Goal: Find contact information: Find contact information

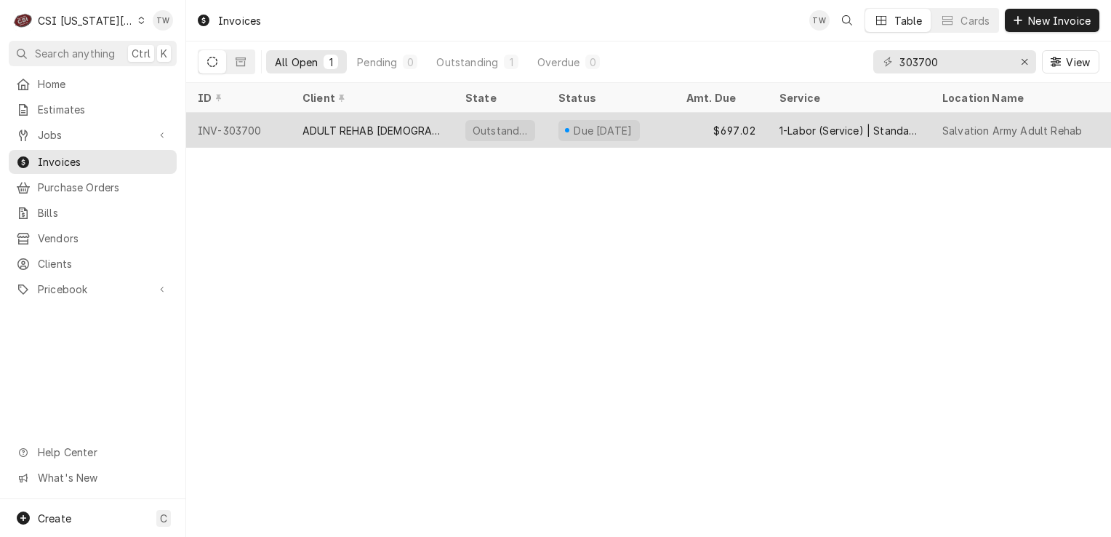
type input "303700"
click at [433, 118] on div "ADULT REHAB [DEMOGRAPHIC_DATA]" at bounding box center [372, 130] width 163 height 35
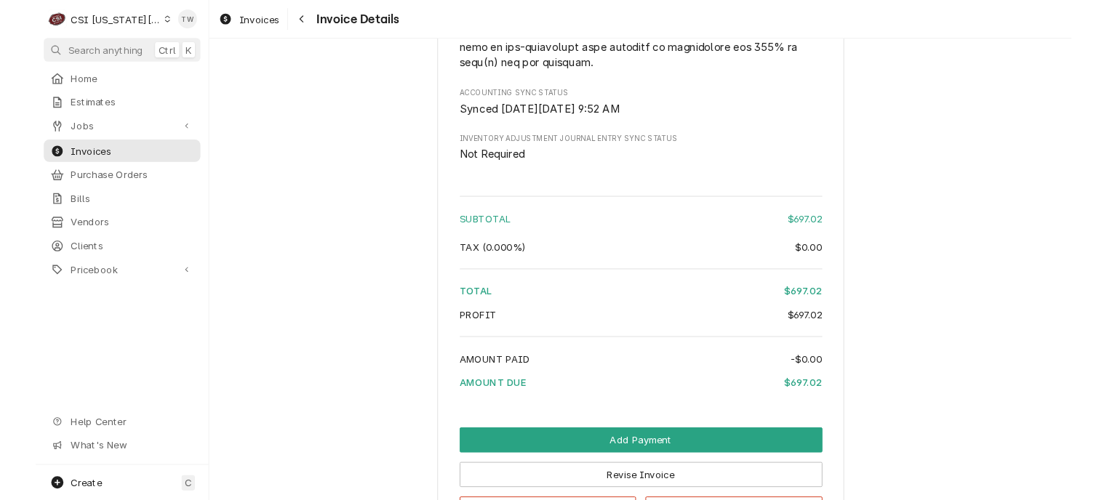
scroll to position [2502, 0]
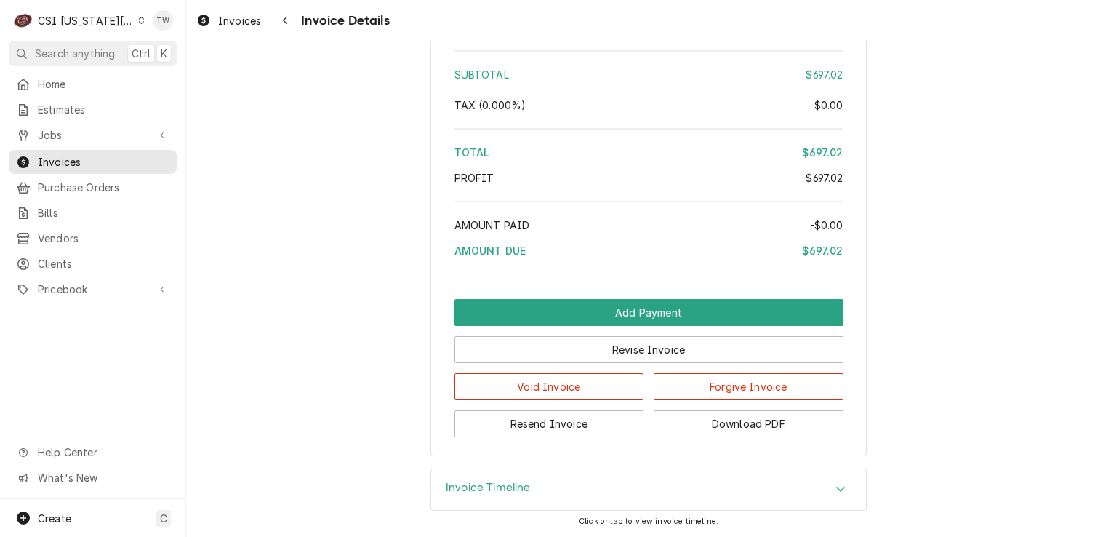
click at [679, 432] on button "Download PDF" at bounding box center [749, 423] width 190 height 27
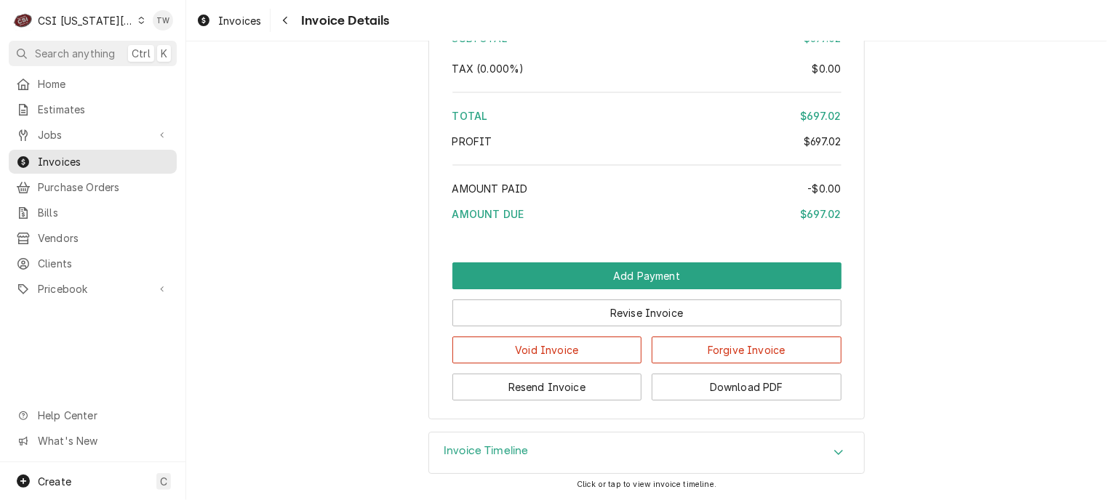
click at [737, 383] on button "Download PDF" at bounding box center [747, 387] width 190 height 27
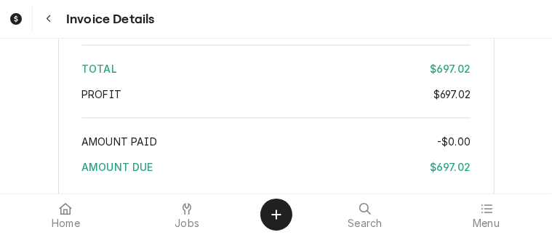
click at [225, 102] on div "Profit" at bounding box center [257, 94] width 352 height 15
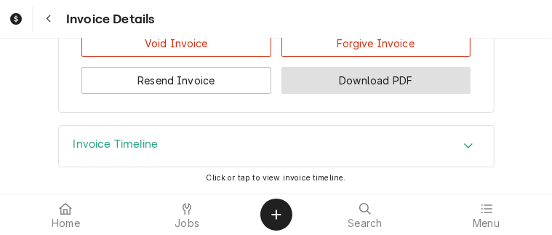
click at [375, 82] on button "Download PDF" at bounding box center [377, 80] width 190 height 27
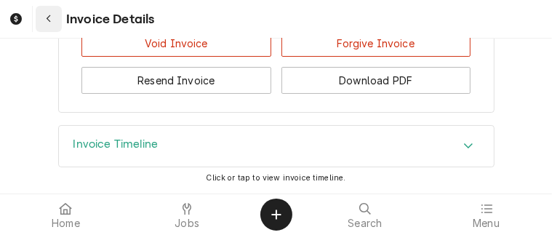
click at [48, 26] on button "Navigate back" at bounding box center [49, 19] width 26 height 26
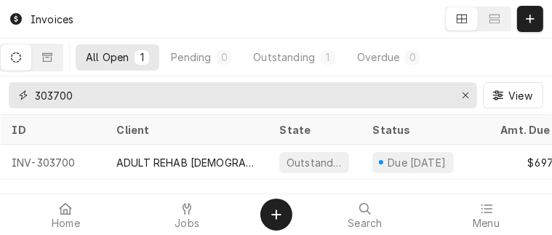
click at [396, 92] on input "303700" at bounding box center [242, 95] width 415 height 26
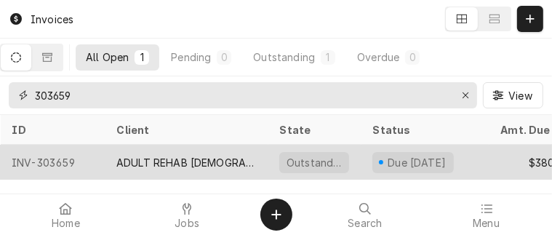
type input "303659"
click at [217, 156] on div "ADULT REHAB [DEMOGRAPHIC_DATA]" at bounding box center [186, 162] width 140 height 15
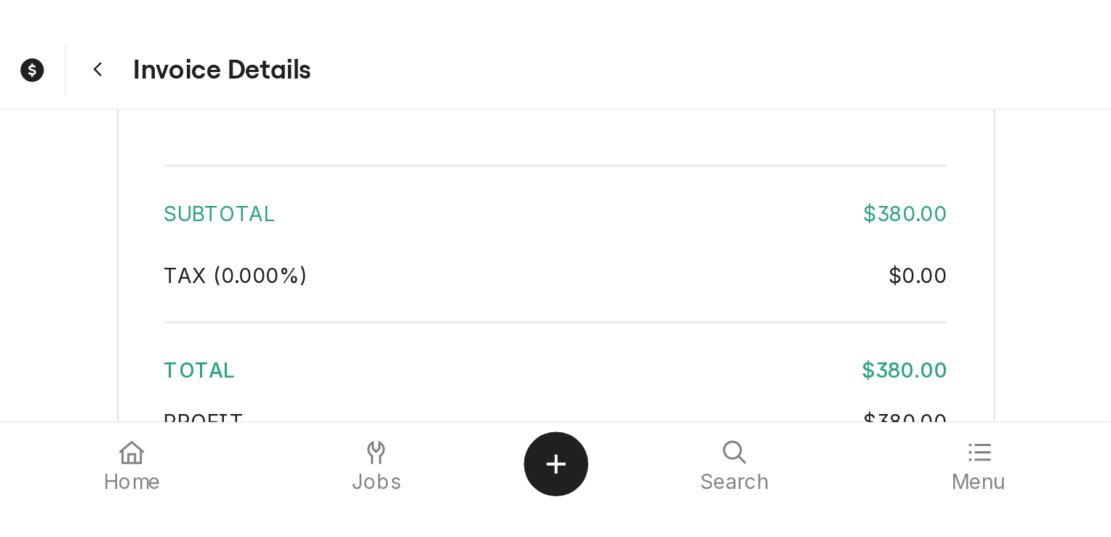
scroll to position [2883, 0]
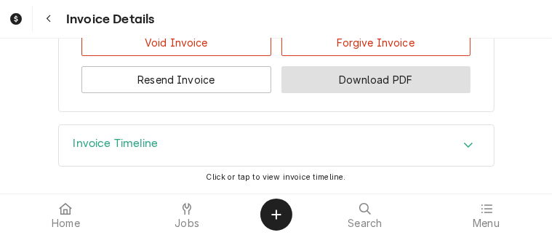
click at [402, 79] on button "Download PDF" at bounding box center [377, 79] width 190 height 27
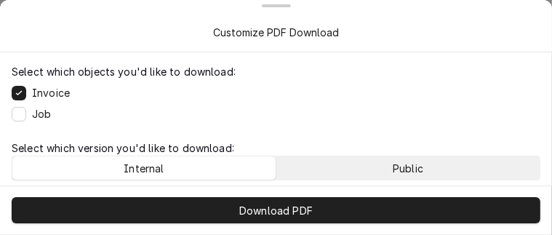
click at [337, 169] on button "Public" at bounding box center [407, 167] width 263 height 23
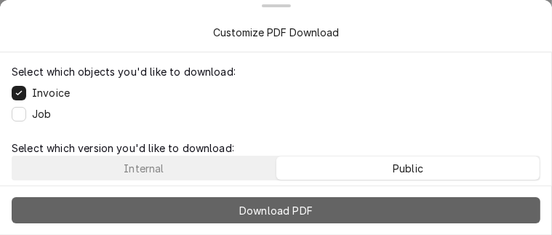
click at [323, 215] on button "Download PDF" at bounding box center [276, 210] width 529 height 26
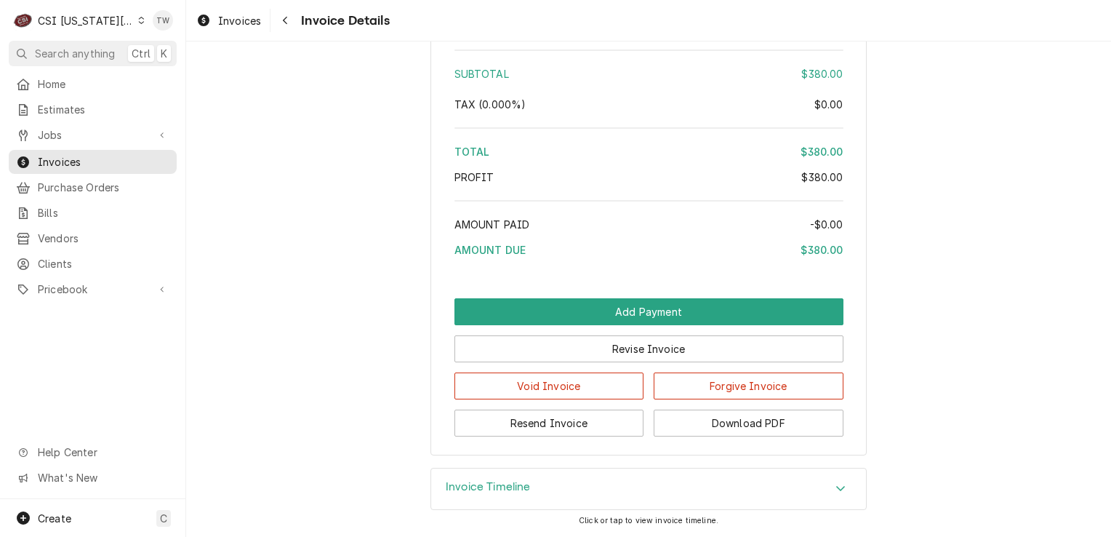
scroll to position [2542, 0]
click at [290, 25] on div "Navigate back" at bounding box center [285, 20] width 15 height 15
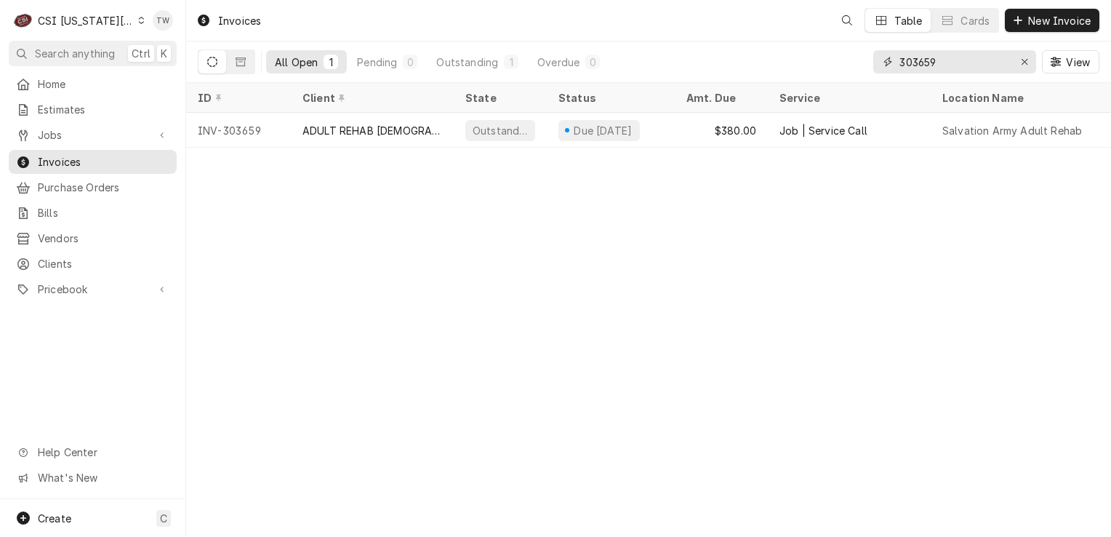
click at [958, 58] on input "303659" at bounding box center [954, 61] width 109 height 23
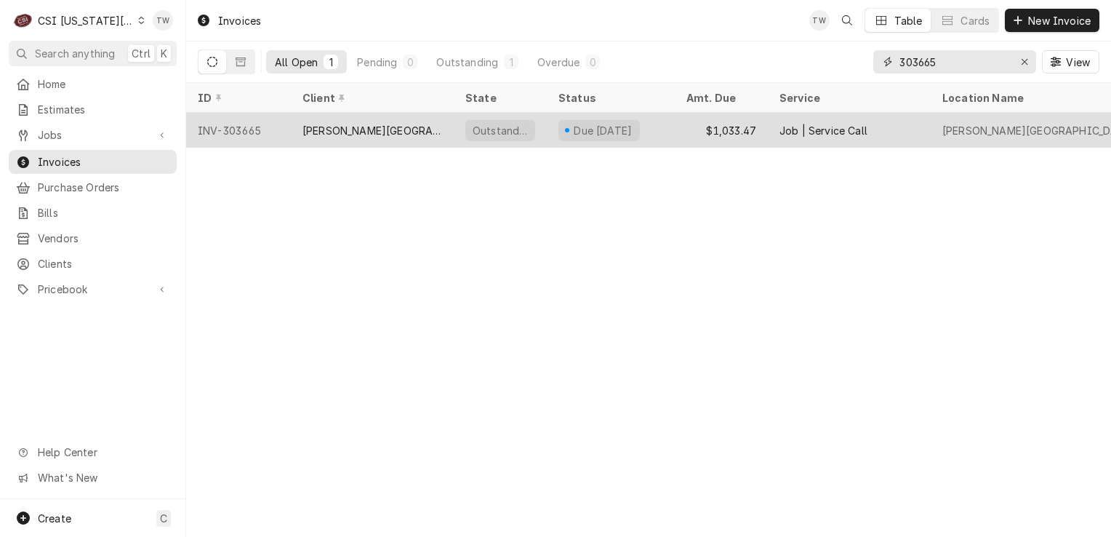
type input "303665"
click at [435, 129] on div "WASHBURN UNIVERSITY" at bounding box center [372, 130] width 163 height 35
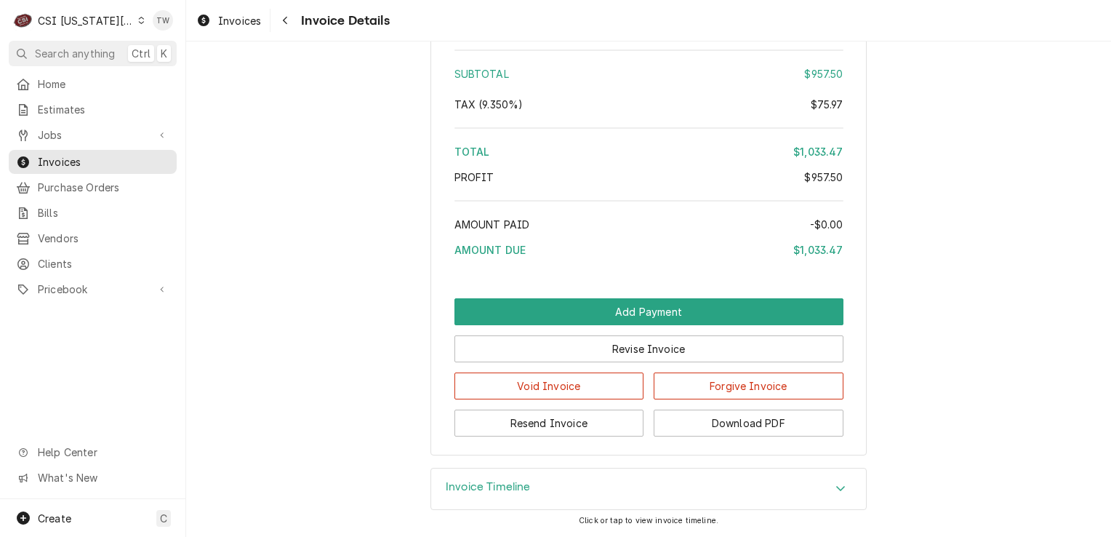
scroll to position [2619, 0]
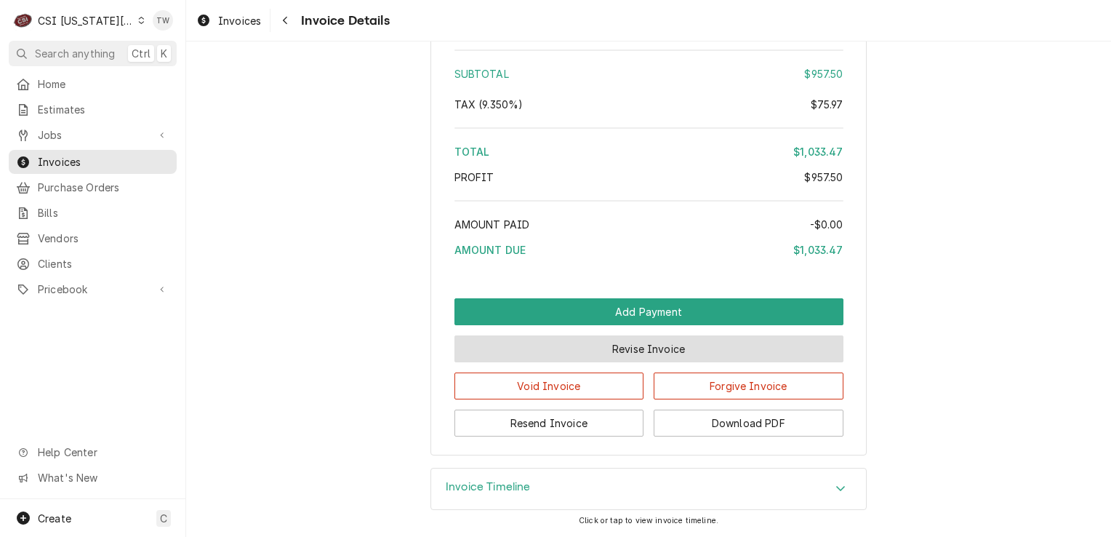
click at [605, 359] on button "Revise Invoice" at bounding box center [649, 348] width 389 height 27
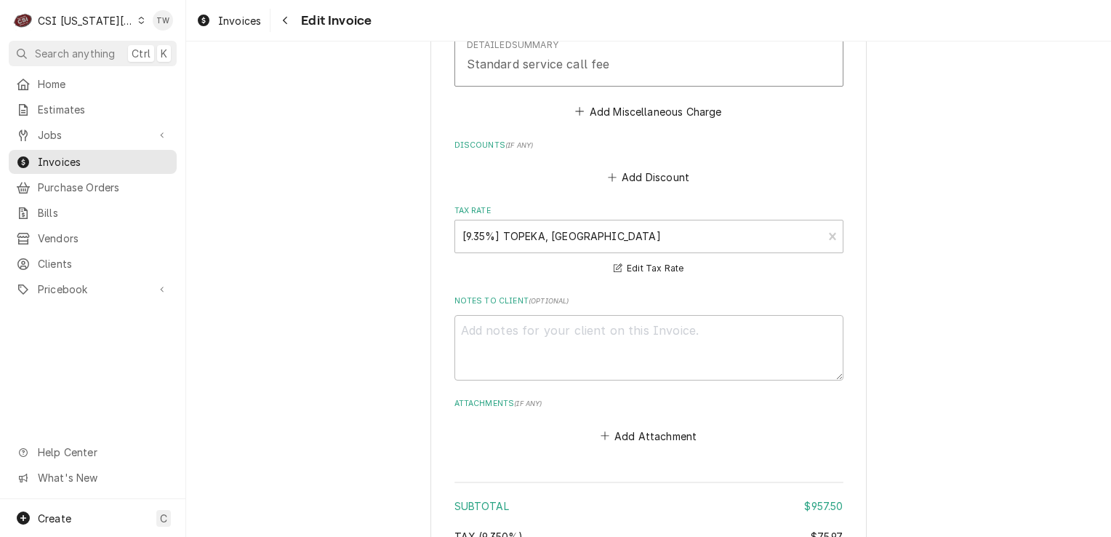
scroll to position [2118, 0]
click at [631, 260] on button "Edit Tax Rate" at bounding box center [649, 269] width 75 height 18
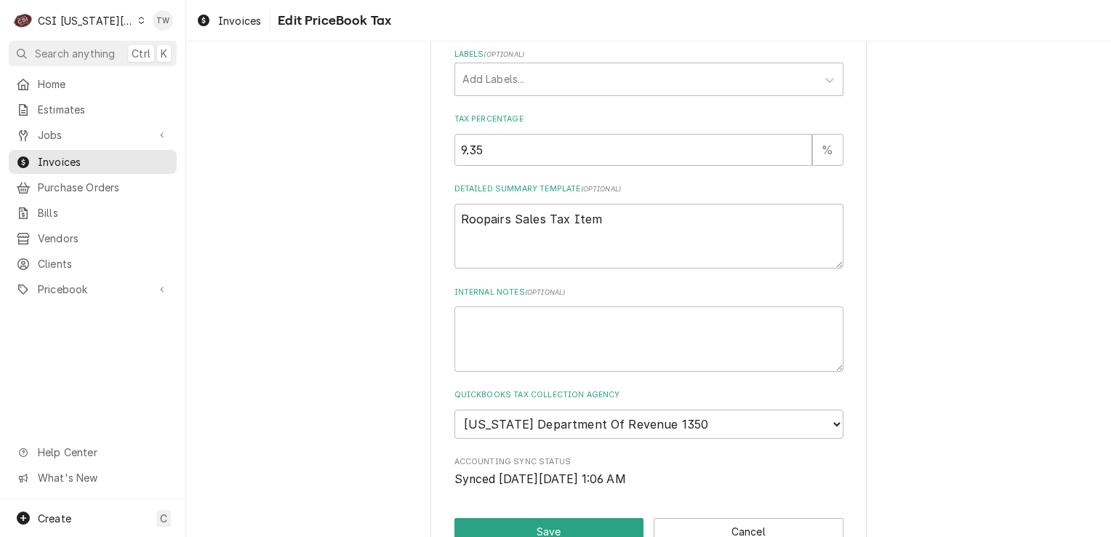
click at [515, 442] on div "Use the fields below to edit this PriceBook item. Note that changes made here w…" at bounding box center [649, 134] width 389 height 708
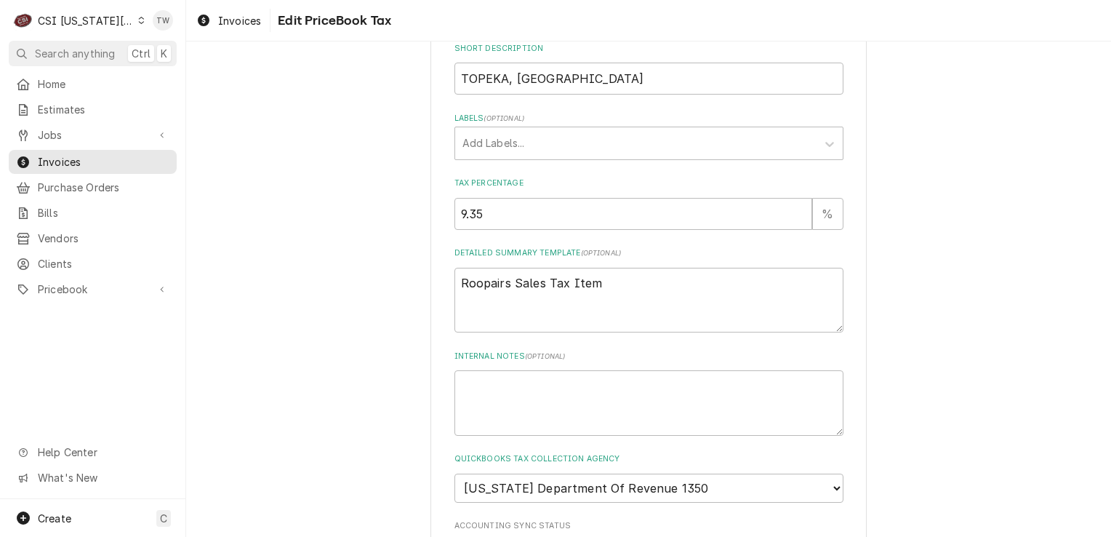
scroll to position [243, 0]
click at [767, 214] on input "9.35" at bounding box center [634, 215] width 359 height 32
type textarea "x"
type input "9.5"
click at [794, 211] on input "9.5" at bounding box center [634, 215] width 359 height 32
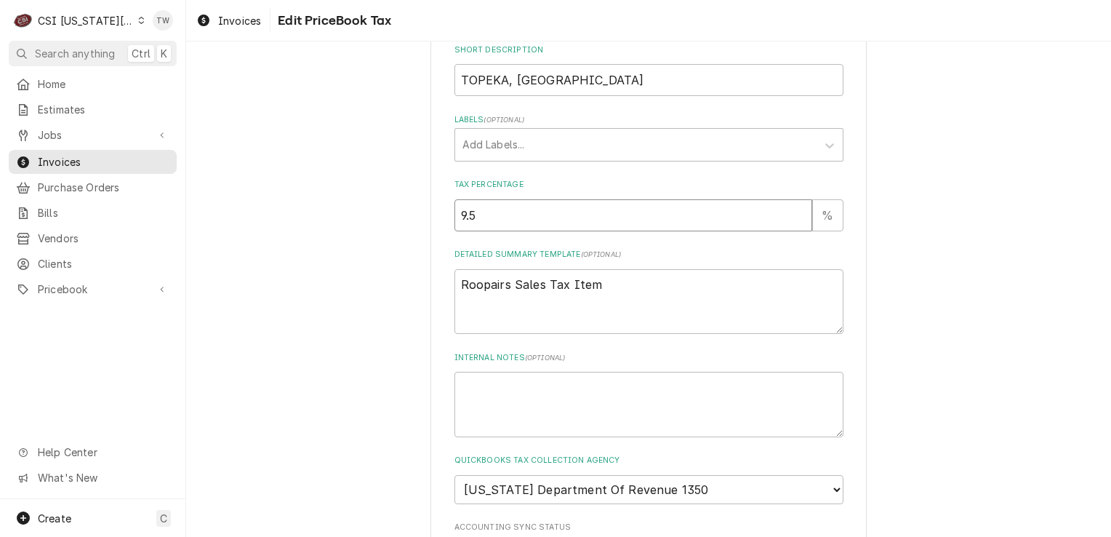
type textarea "x"
type input "9.25"
click at [794, 214] on input "9.25" at bounding box center [634, 215] width 359 height 32
type textarea "x"
type input "9"
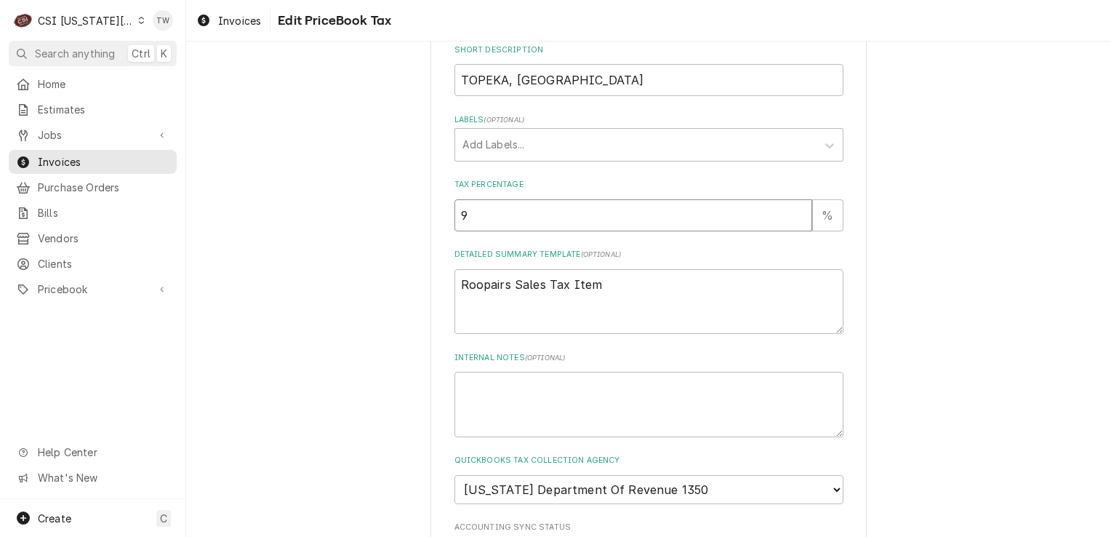
click at [794, 214] on input "9" at bounding box center [634, 215] width 359 height 32
type textarea "x"
type input "8.75"
click at [794, 214] on input "8.75" at bounding box center [634, 215] width 359 height 32
type textarea "x"
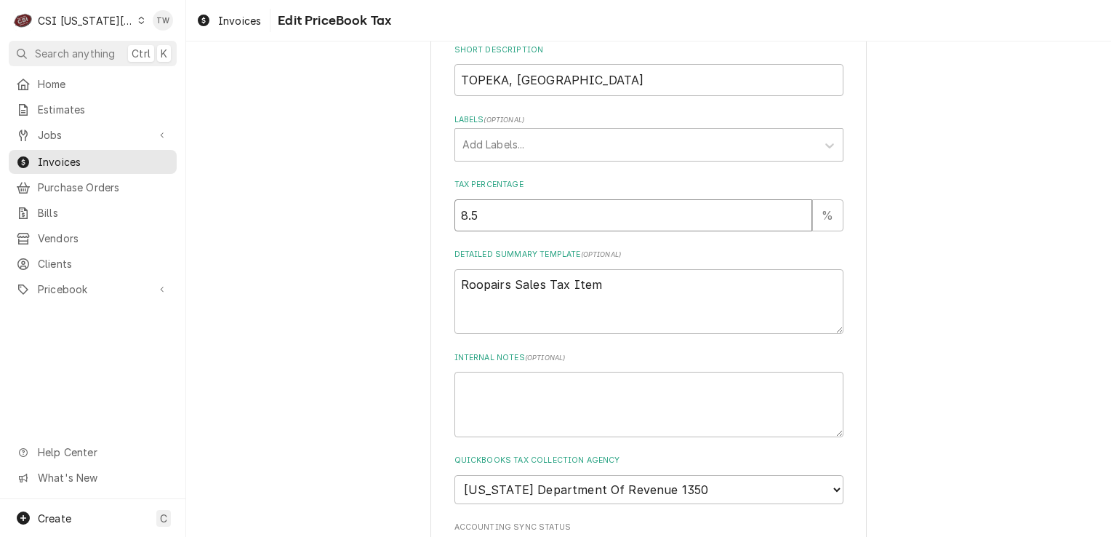
type input "8.5"
click at [794, 214] on input "8.5" at bounding box center [634, 215] width 359 height 32
type textarea "x"
type input "8.25"
click at [794, 214] on input "8.25" at bounding box center [634, 215] width 359 height 32
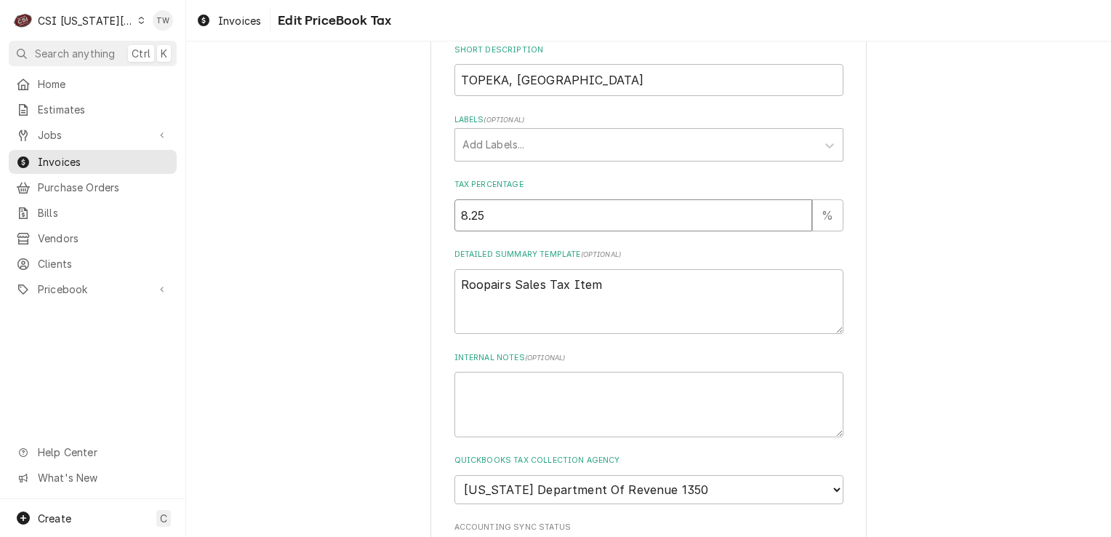
type textarea "x"
type input "8"
click at [794, 214] on input "8" at bounding box center [634, 215] width 359 height 32
type textarea "x"
type input "7.75"
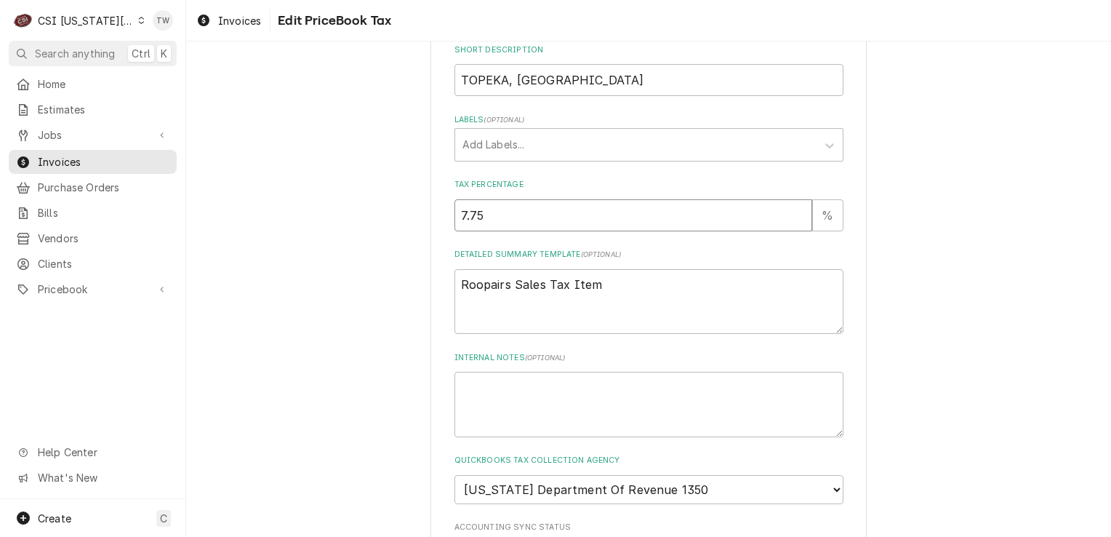
click at [794, 214] on input "7.75" at bounding box center [634, 215] width 359 height 32
type textarea "x"
type input "7.5"
click at [794, 214] on input "7.5" at bounding box center [634, 215] width 359 height 32
type textarea "x"
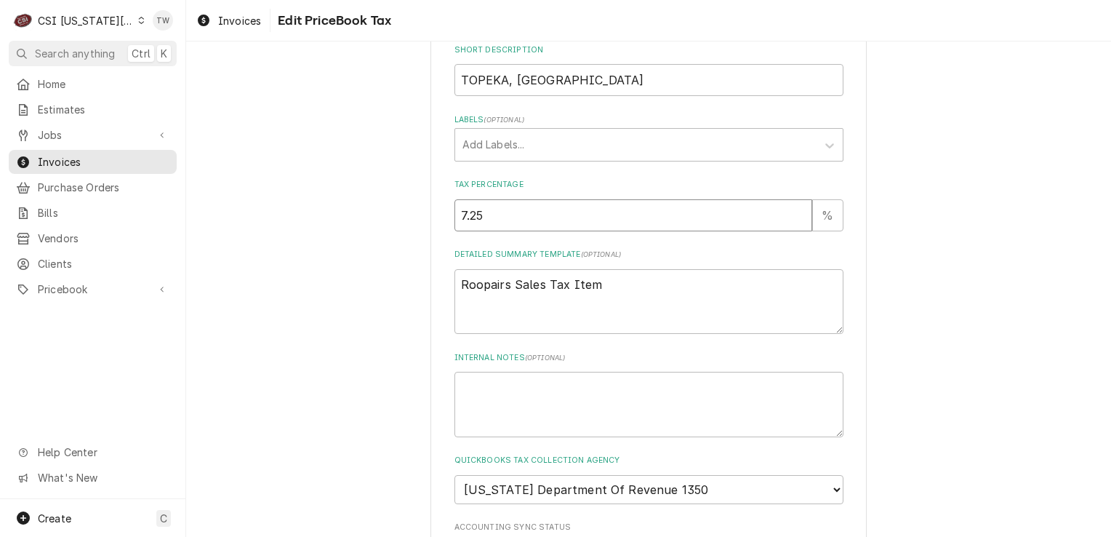
type input "7.25"
click at [794, 214] on input "7.25" at bounding box center [634, 215] width 359 height 32
type textarea "x"
type input "7"
click at [794, 214] on input "7" at bounding box center [634, 215] width 359 height 32
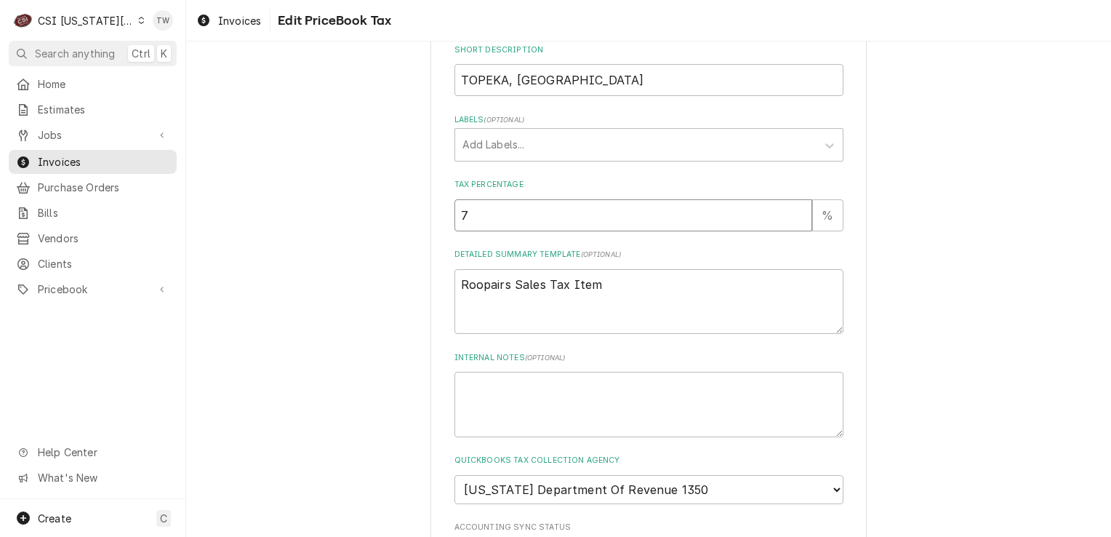
type textarea "x"
type input "6.75"
click at [794, 214] on input "6.75" at bounding box center [634, 215] width 359 height 32
type textarea "x"
type input "6.5"
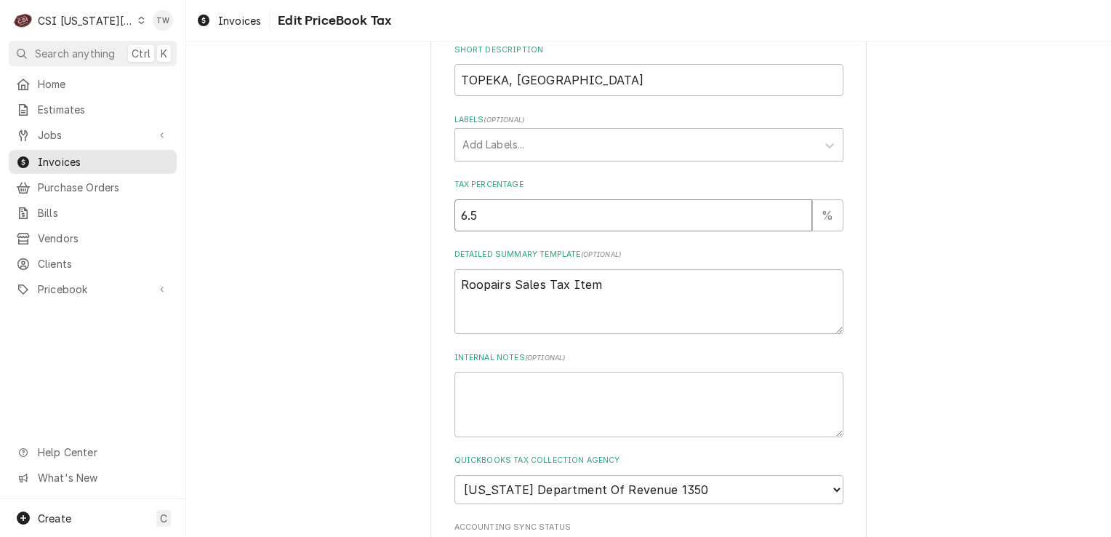
click at [794, 214] on input "6.5" at bounding box center [634, 215] width 359 height 32
type textarea "x"
type input "6.25"
click at [794, 214] on input "6.25" at bounding box center [634, 215] width 359 height 32
type textarea "x"
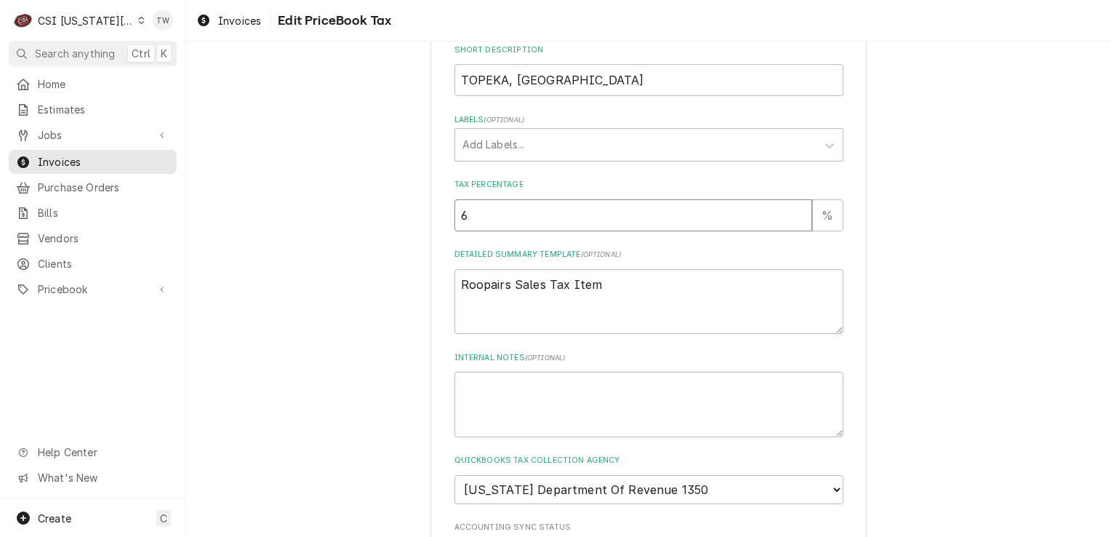
type input "6"
click at [794, 214] on input "6" at bounding box center [634, 215] width 359 height 32
type textarea "x"
type input "5.75"
click at [794, 214] on input "5.75" at bounding box center [634, 215] width 359 height 32
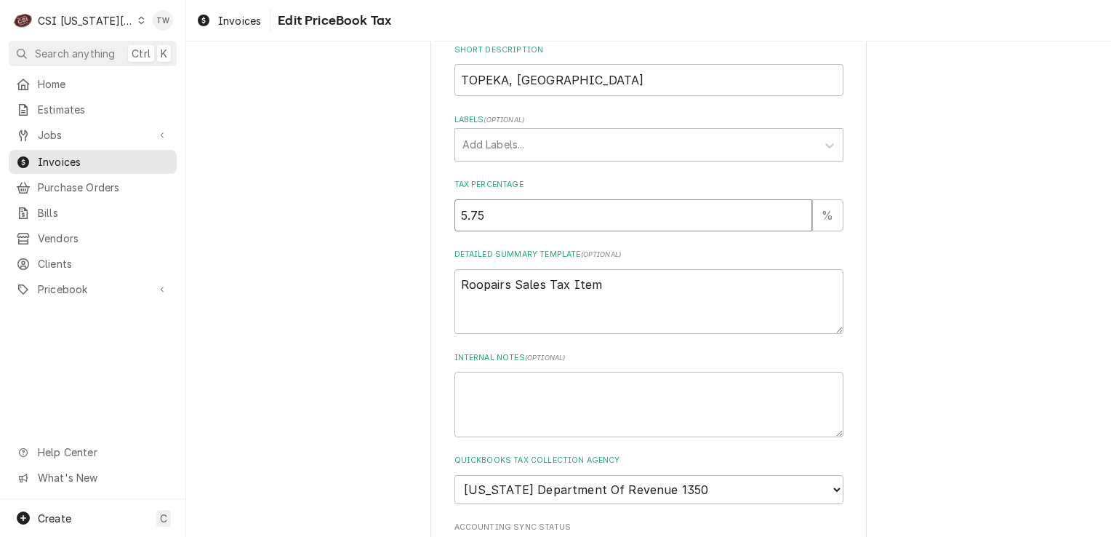
type textarea "x"
type input "5.5"
click at [794, 214] on input "5.5" at bounding box center [634, 215] width 359 height 32
type textarea "x"
type input "5.25"
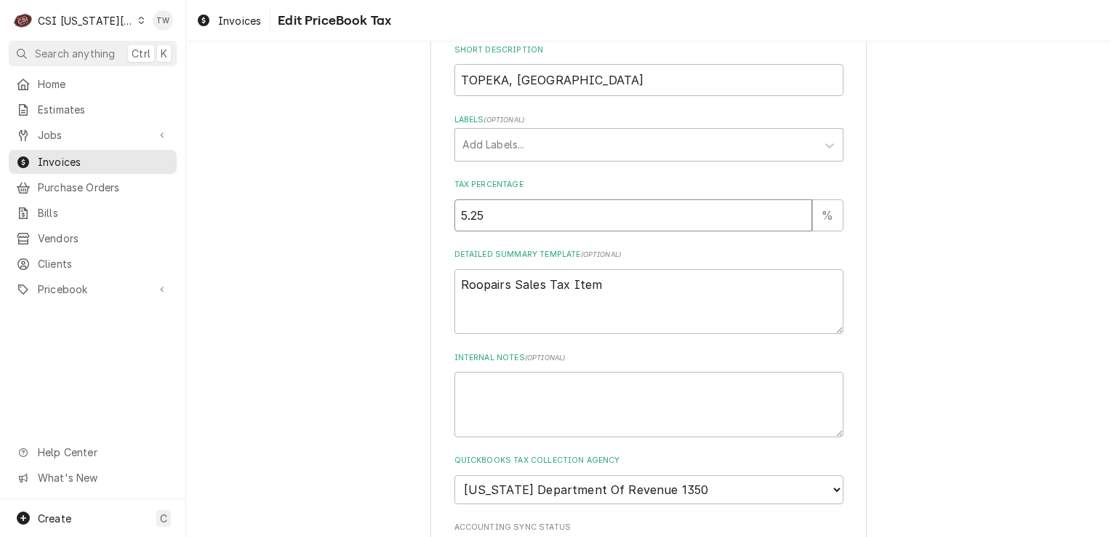
click at [794, 214] on input "5.25" at bounding box center [634, 215] width 359 height 32
type textarea "x"
type input "5"
click at [794, 214] on input "5" at bounding box center [634, 215] width 359 height 32
type textarea "x"
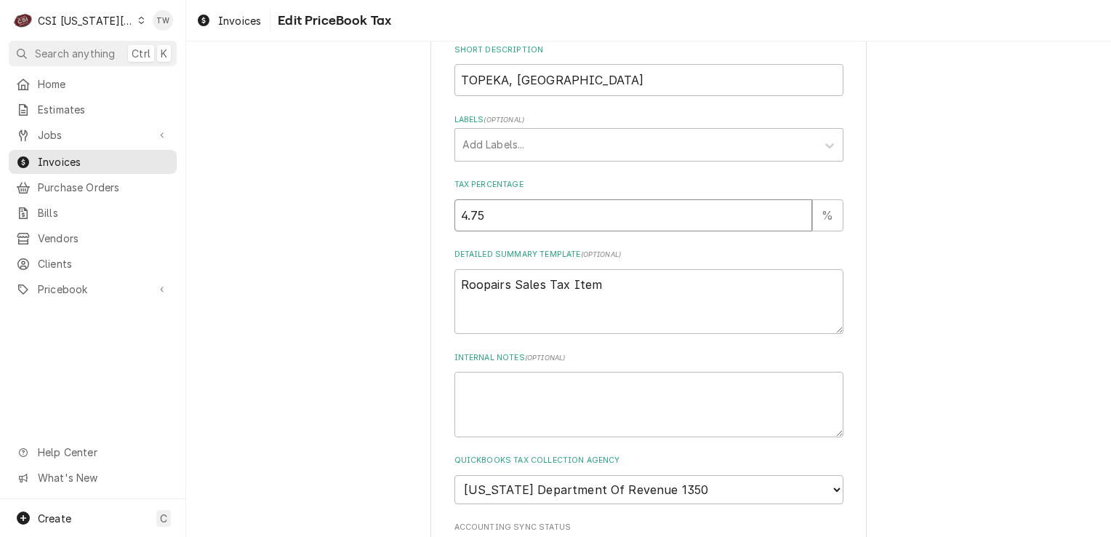
type input "4.75"
click at [794, 214] on input "4.75" at bounding box center [634, 215] width 359 height 32
type textarea "x"
type input "4.5"
click at [794, 214] on input "4.5" at bounding box center [634, 215] width 359 height 32
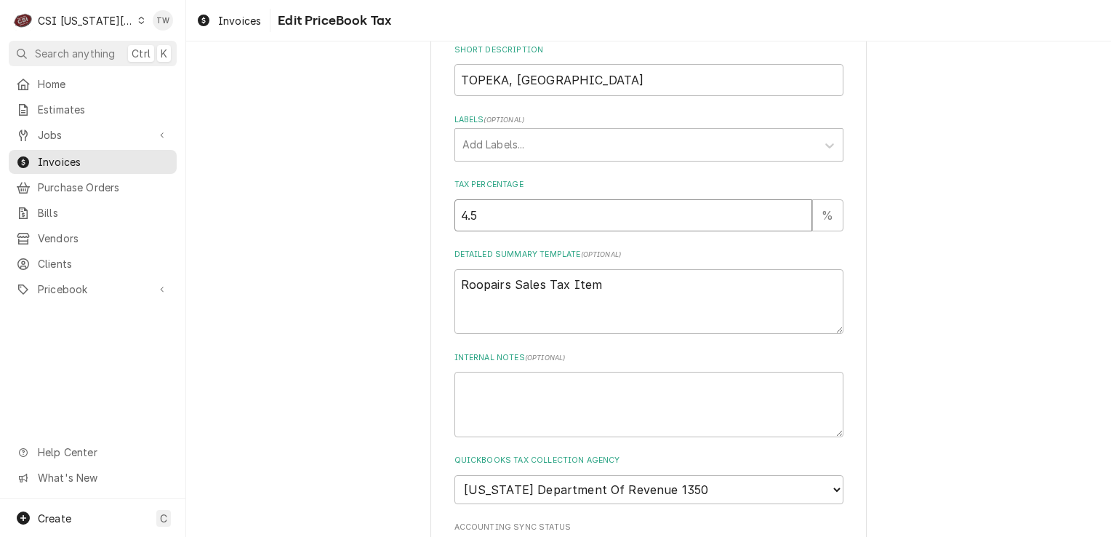
type textarea "x"
type input "4.25"
click at [794, 214] on input "4.25" at bounding box center [634, 215] width 359 height 32
type textarea "x"
type input "4"
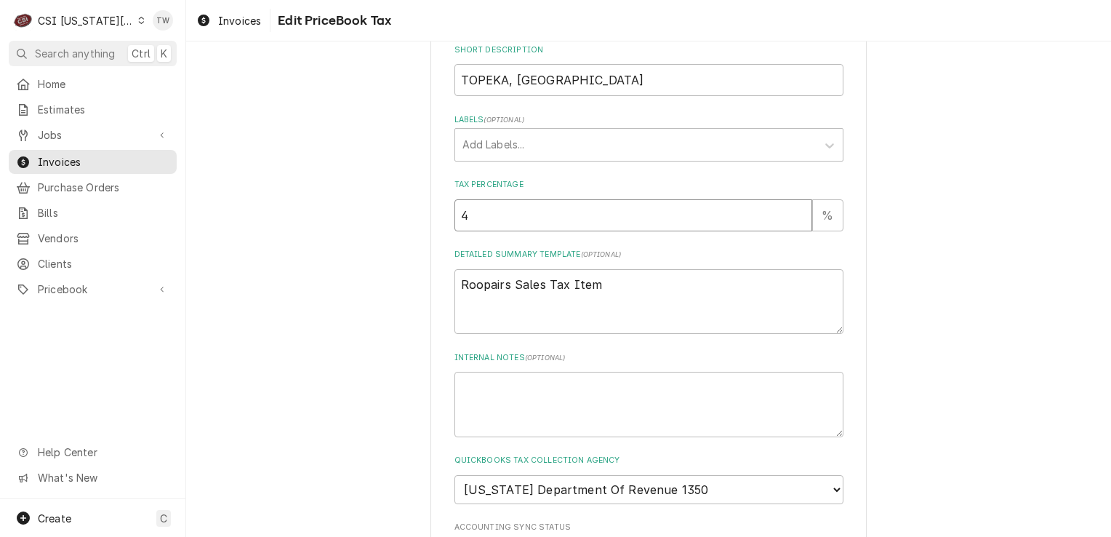
click at [794, 214] on input "4" at bounding box center [634, 215] width 359 height 32
type textarea "x"
type input "3.75"
click at [794, 214] on input "3.75" at bounding box center [634, 215] width 359 height 32
type textarea "x"
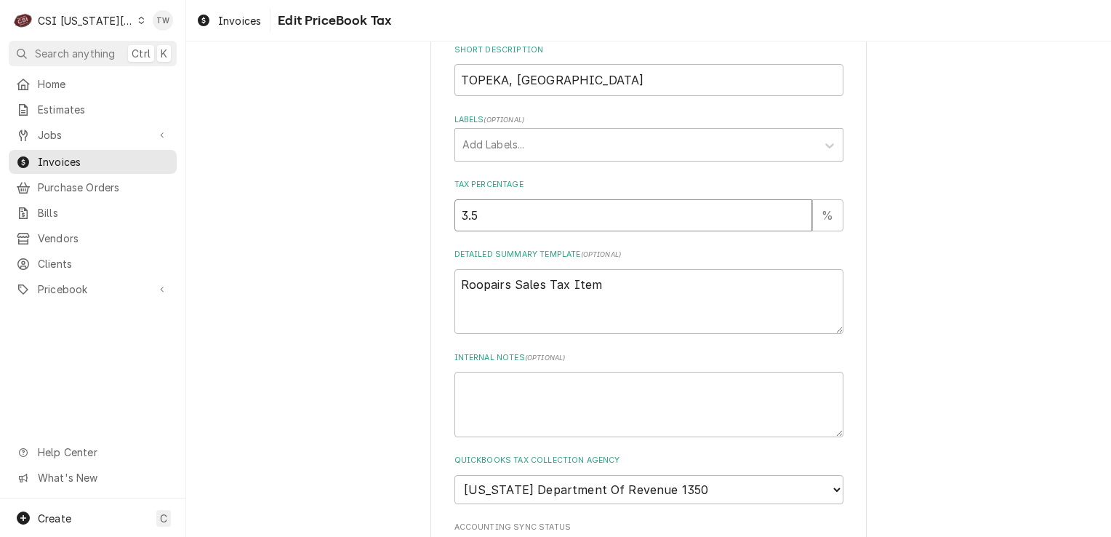
type input "3.5"
click at [794, 214] on input "3.5" at bounding box center [634, 215] width 359 height 32
type textarea "x"
type input "3.25"
click at [794, 214] on input "3.25" at bounding box center [634, 215] width 359 height 32
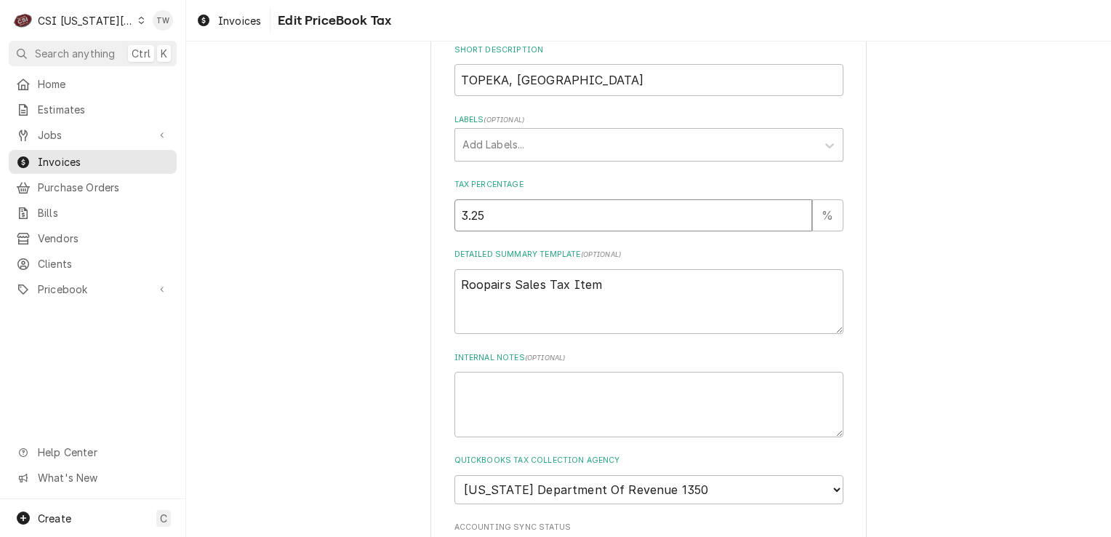
type textarea "x"
type input "3"
click at [794, 214] on input "3" at bounding box center [634, 215] width 359 height 32
type textarea "x"
type input "2.75"
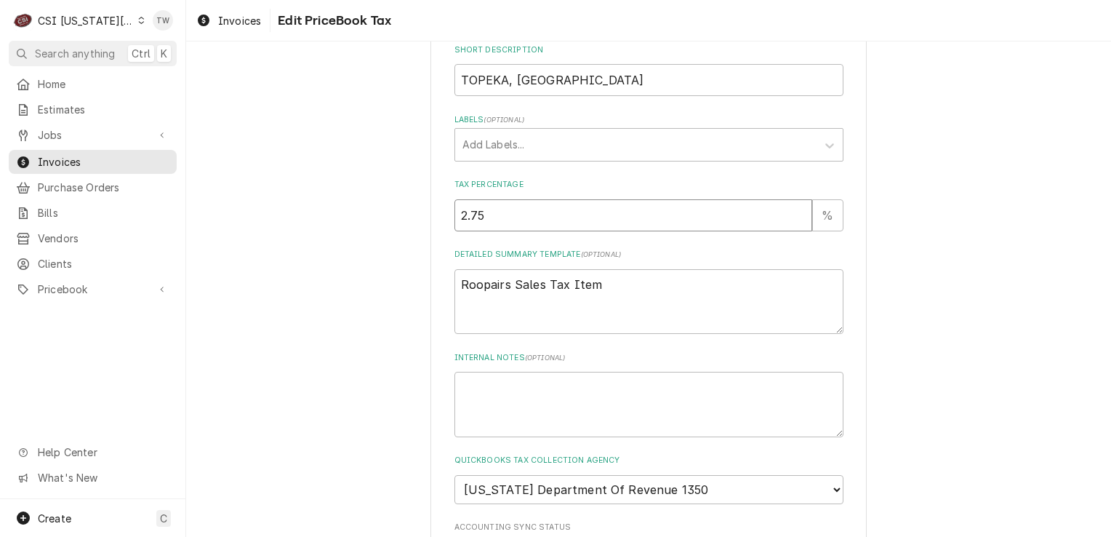
click at [794, 214] on input "2.75" at bounding box center [634, 215] width 359 height 32
type textarea "x"
type input "2.5"
click at [794, 214] on input "2.5" at bounding box center [634, 215] width 359 height 32
type textarea "x"
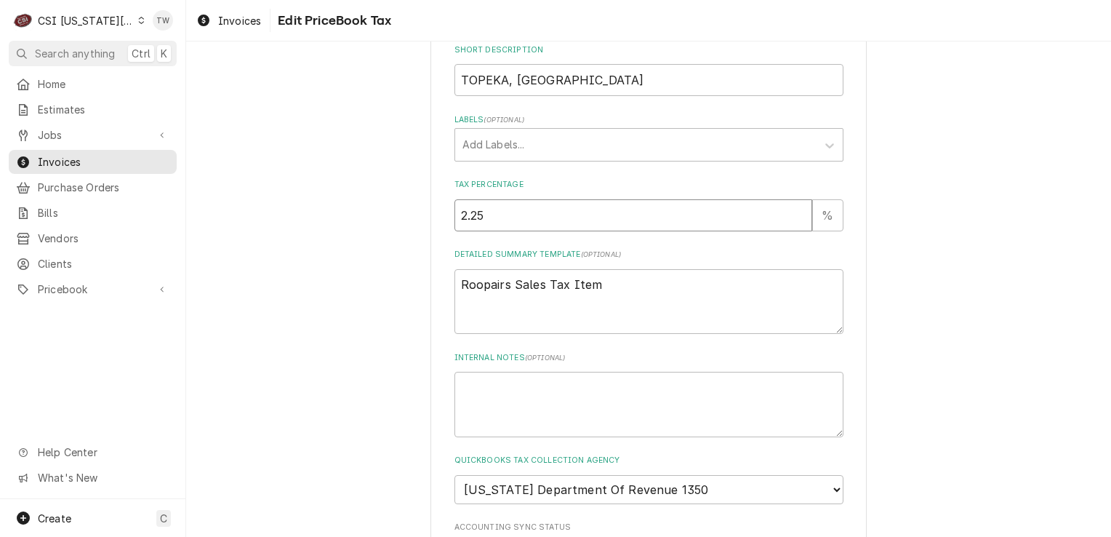
type input "2.25"
click at [794, 214] on input "2.25" at bounding box center [634, 215] width 359 height 32
type textarea "x"
type input "2"
click at [794, 214] on input "2" at bounding box center [634, 215] width 359 height 32
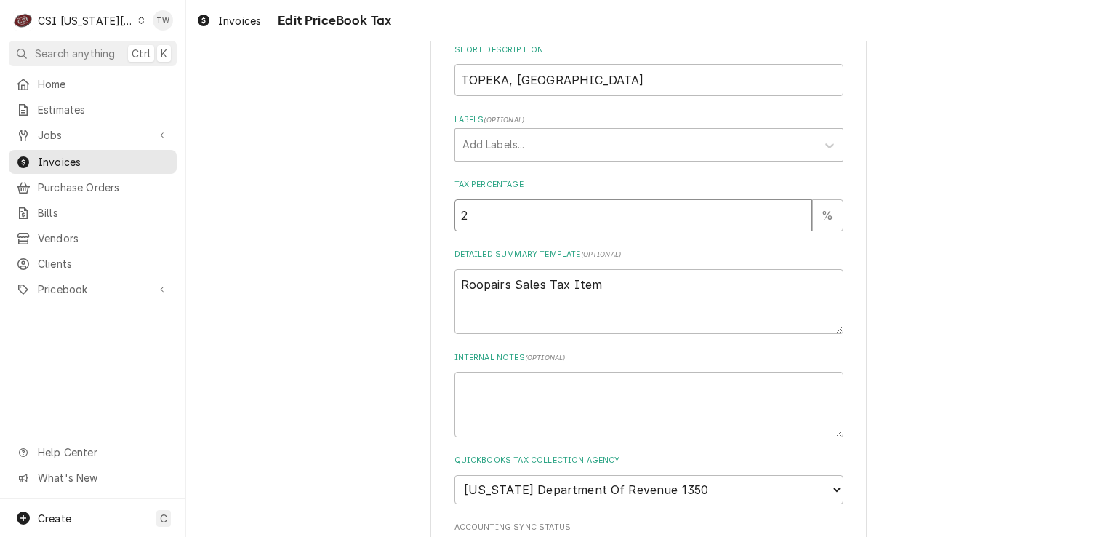
type textarea "x"
type input "1.75"
click at [794, 214] on input "1.75" at bounding box center [634, 215] width 359 height 32
type textarea "x"
type input "1.5"
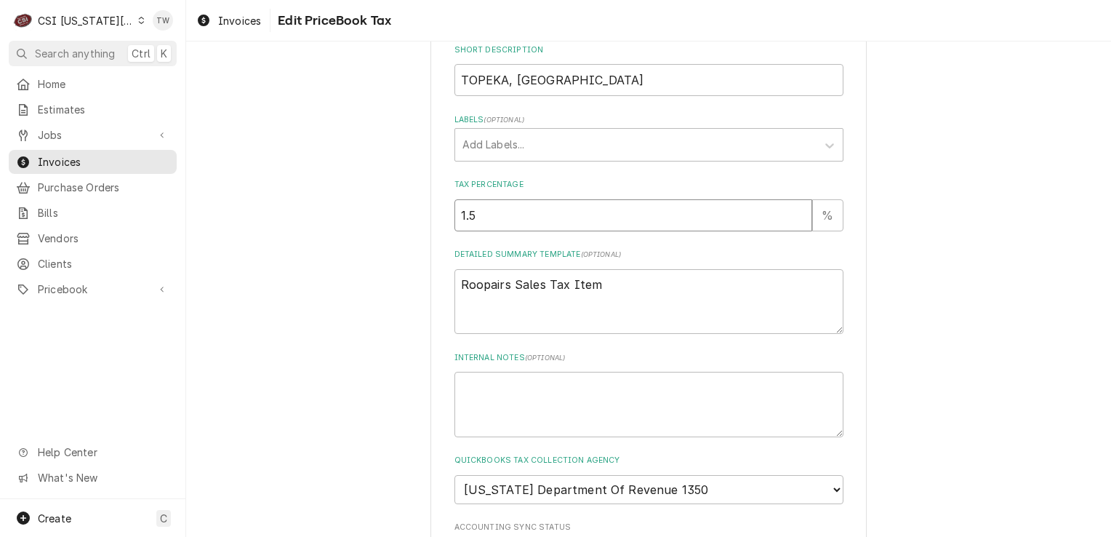
click at [794, 214] on input "1.5" at bounding box center [634, 215] width 359 height 32
type textarea "x"
type input "1.25"
click at [794, 214] on input "1.25" at bounding box center [634, 215] width 359 height 32
type textarea "x"
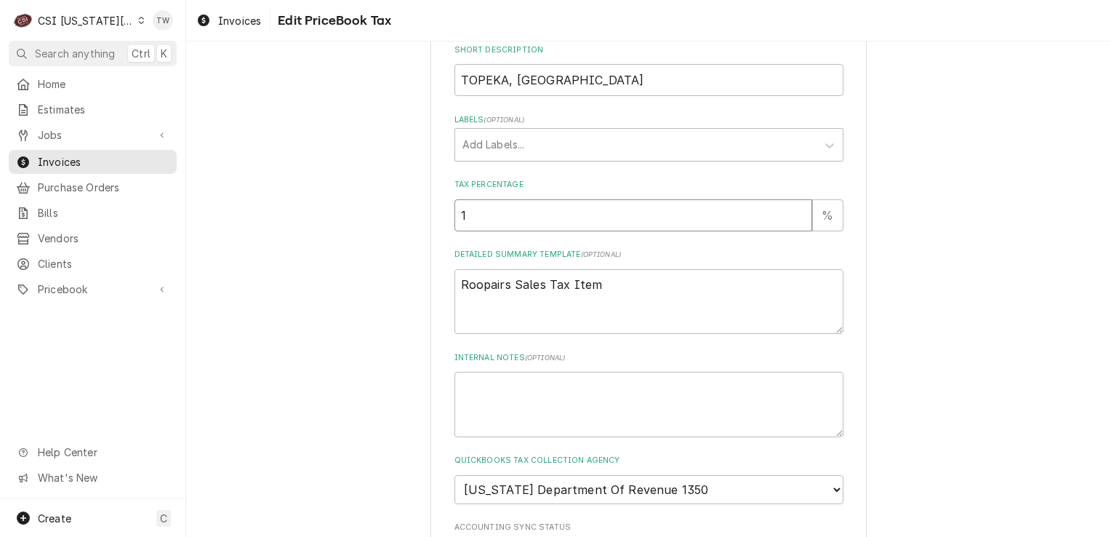
type input "1"
click at [794, 214] on input "1" at bounding box center [634, 215] width 359 height 32
type textarea "x"
type input "0.75"
click at [794, 214] on input "0.75" at bounding box center [634, 215] width 359 height 32
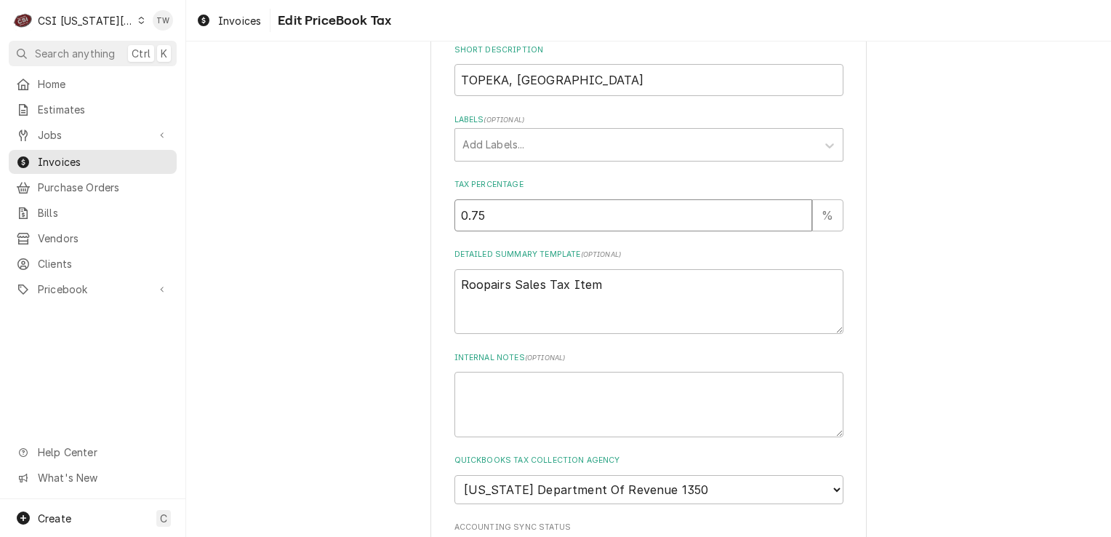
type textarea "x"
type input "0.5"
click at [794, 214] on input "0.5" at bounding box center [634, 215] width 359 height 32
type textarea "x"
type input "0.25"
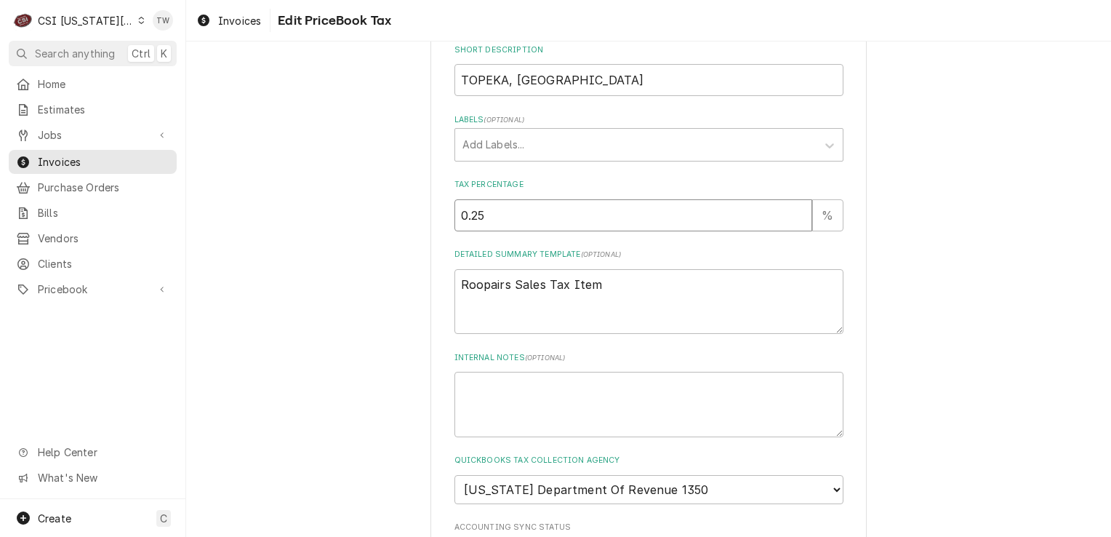
click at [794, 214] on input "0.25" at bounding box center [634, 215] width 359 height 32
type textarea "x"
type input "0"
click at [794, 214] on input "0" at bounding box center [634, 215] width 359 height 32
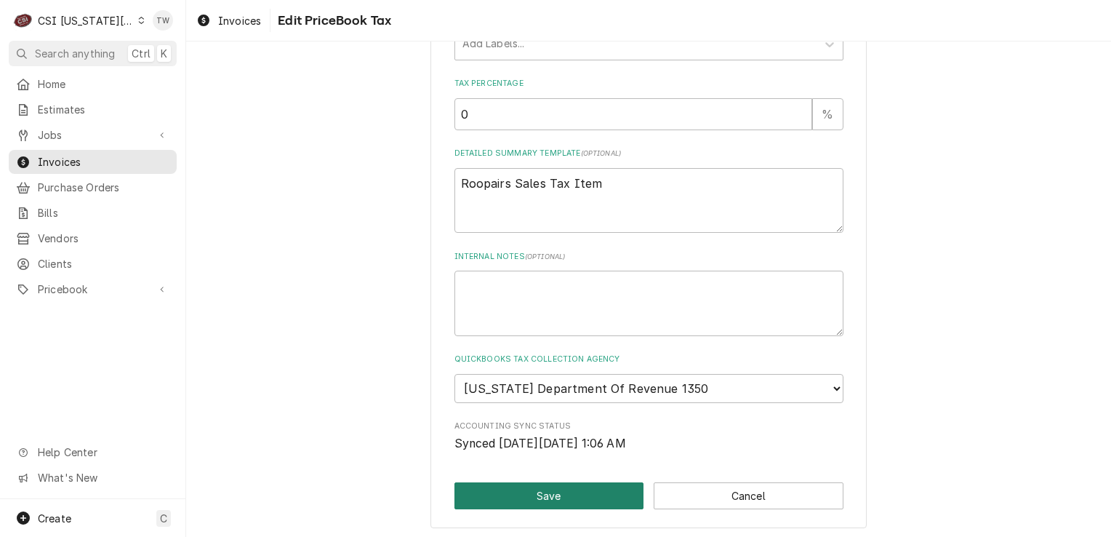
click at [596, 482] on button "Save" at bounding box center [550, 495] width 190 height 27
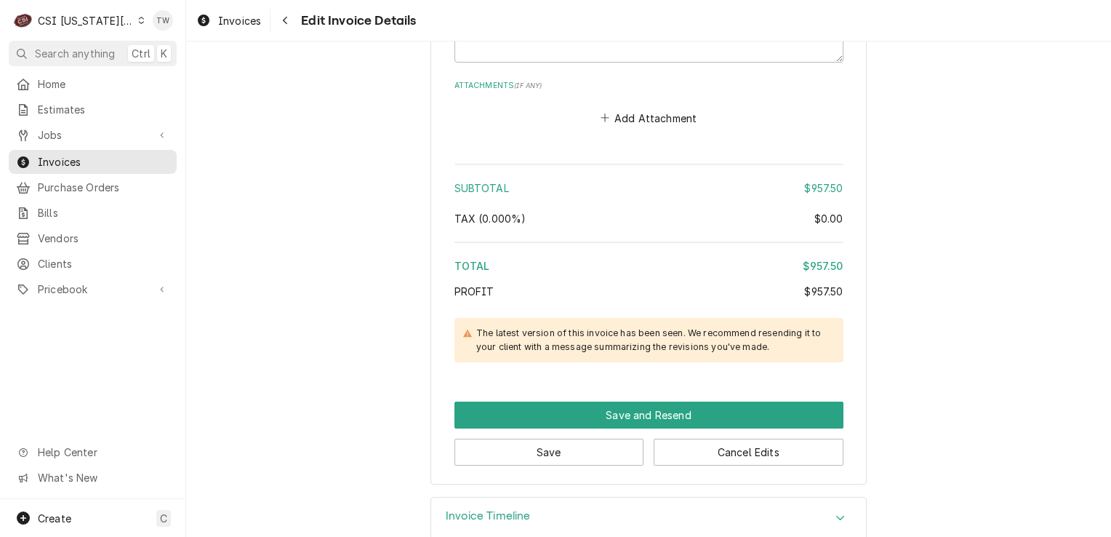
scroll to position [2442, 0]
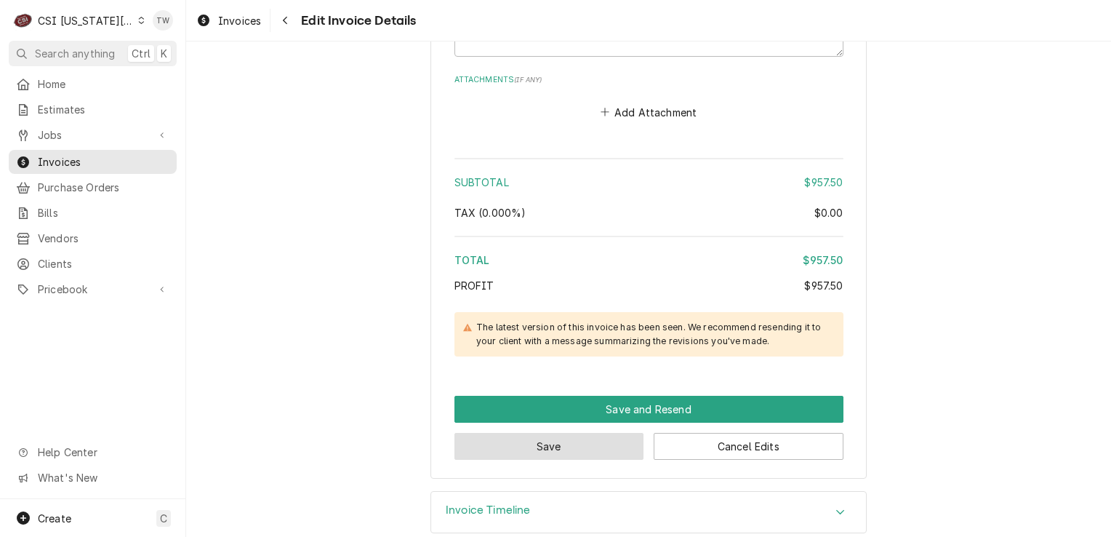
click at [589, 433] on button "Save" at bounding box center [550, 446] width 190 height 27
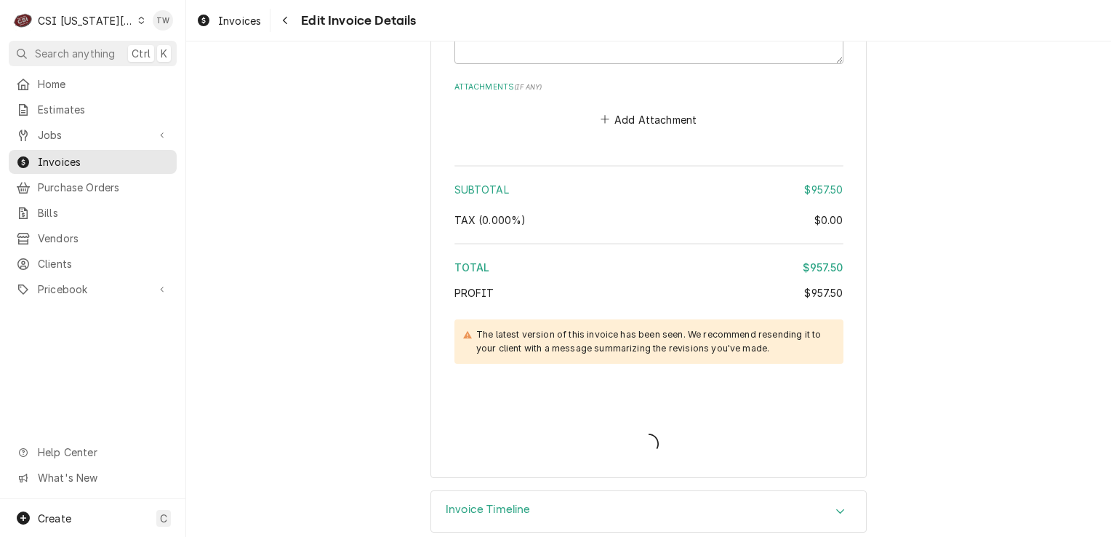
type textarea "x"
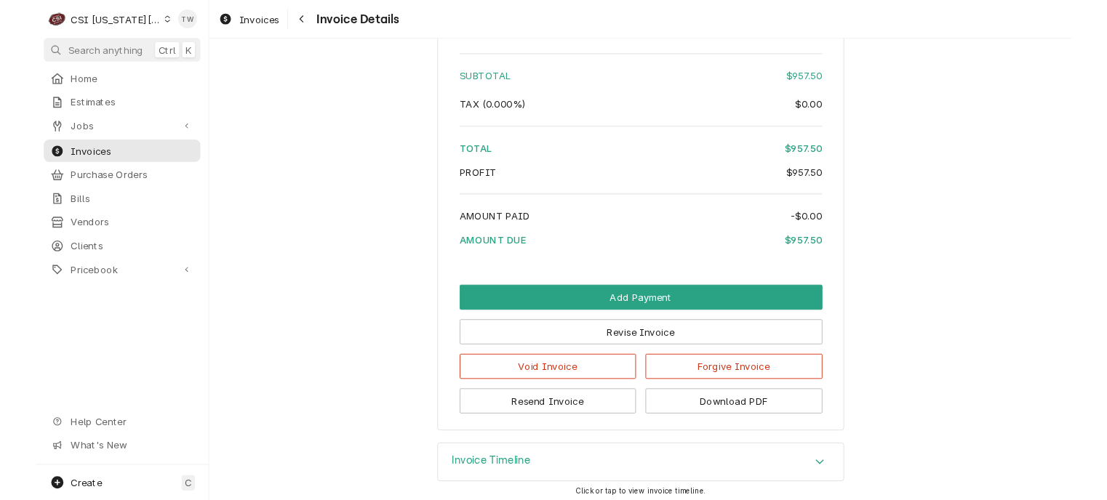
scroll to position [2515, 0]
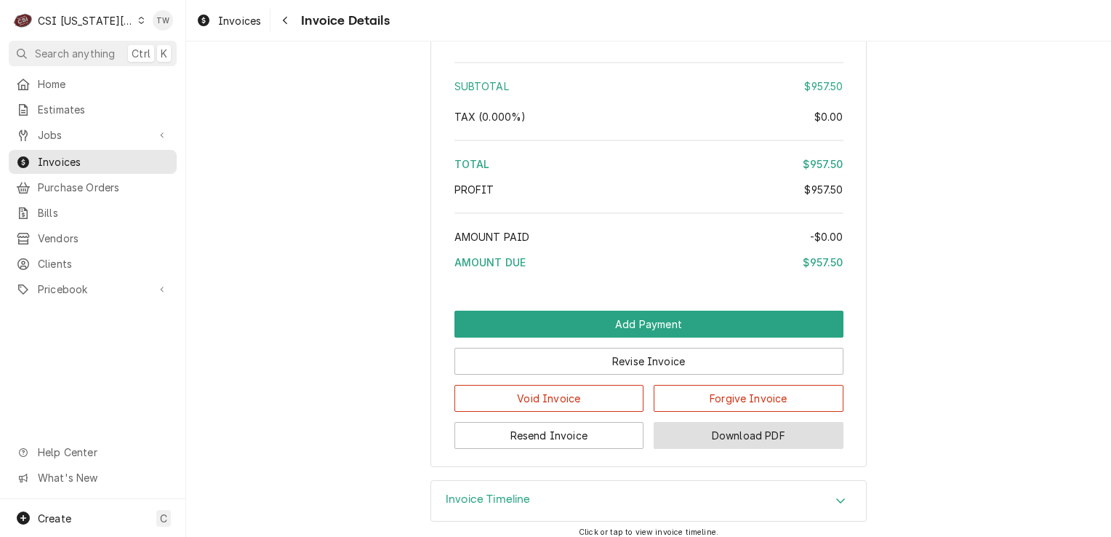
click at [713, 449] on button "Download PDF" at bounding box center [749, 435] width 190 height 27
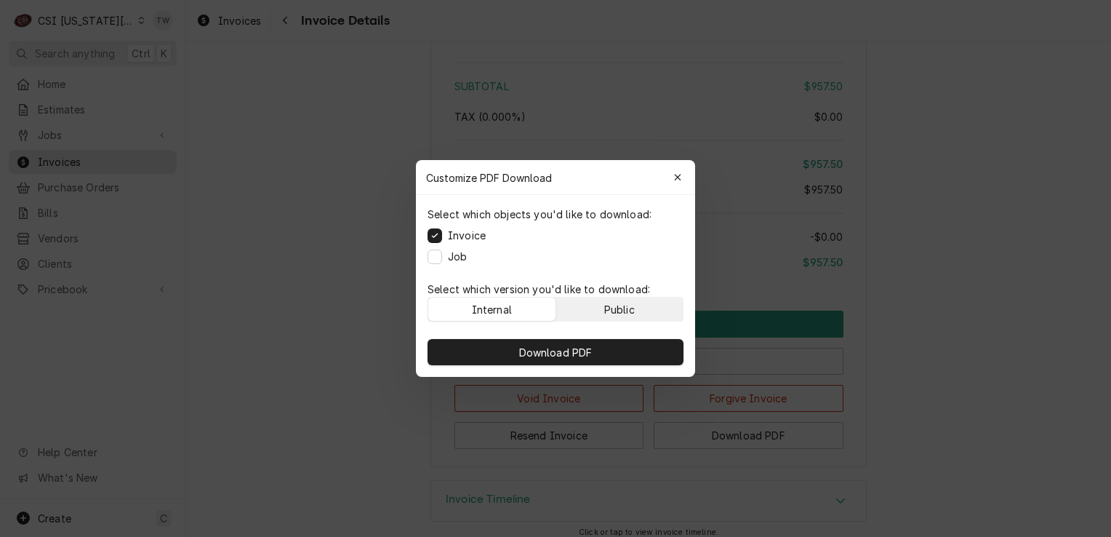
click at [596, 312] on button "Public" at bounding box center [619, 309] width 127 height 23
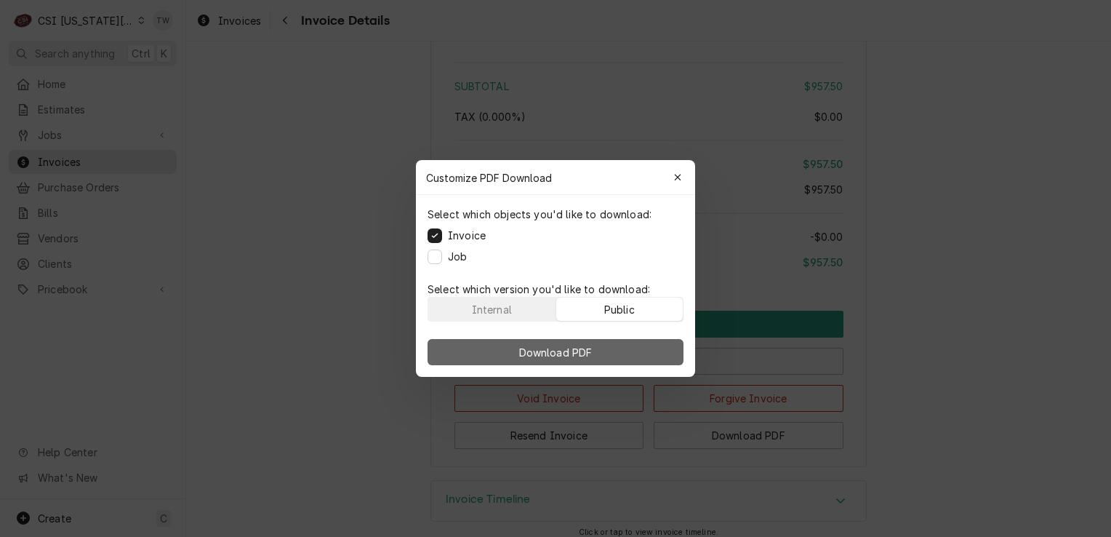
click at [578, 342] on button "Download PDF" at bounding box center [556, 352] width 256 height 26
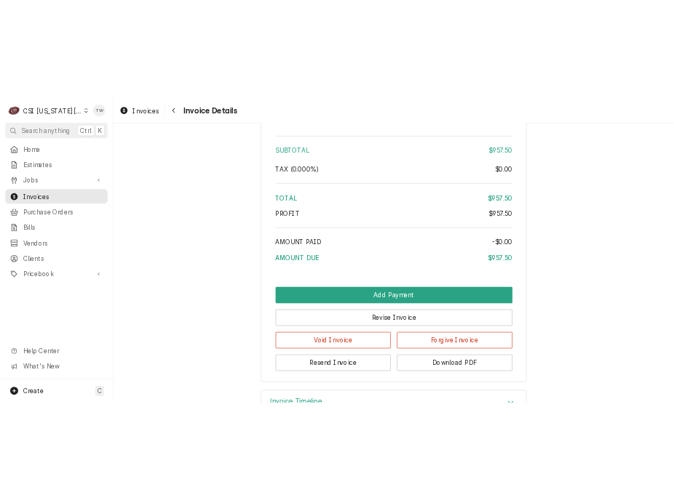
scroll to position [2606, 0]
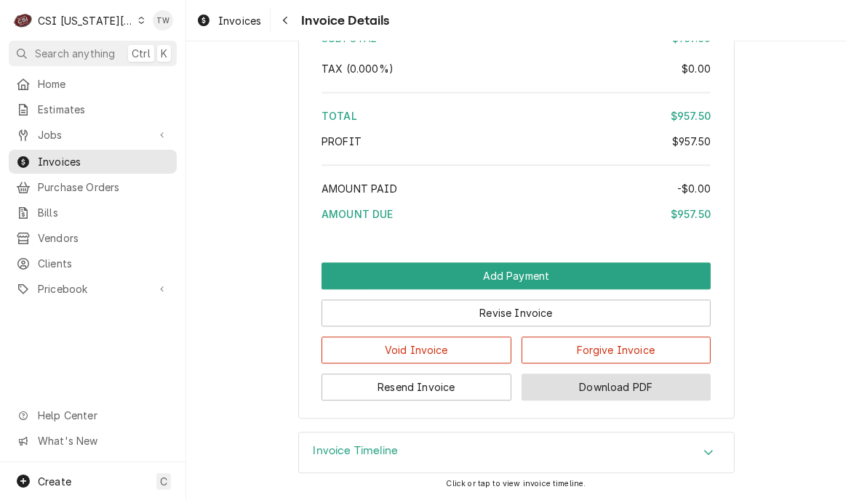
click at [581, 383] on button "Download PDF" at bounding box center [617, 387] width 190 height 27
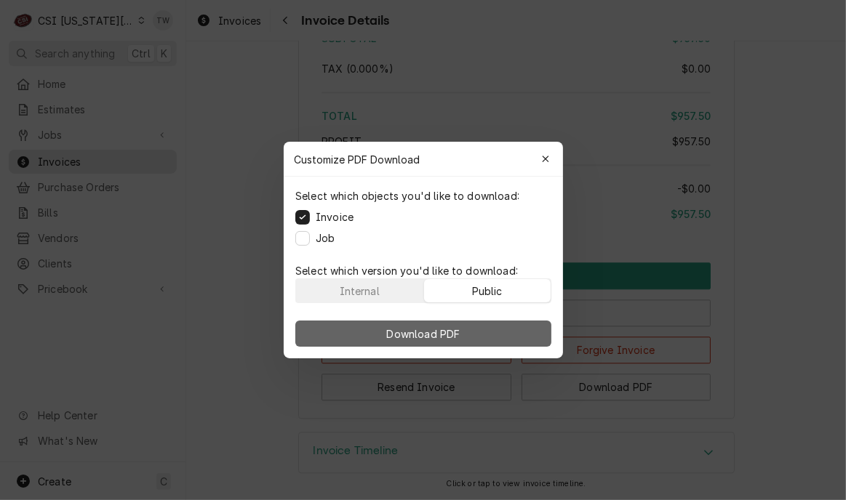
click at [454, 339] on span "Download PDF" at bounding box center [422, 334] width 79 height 15
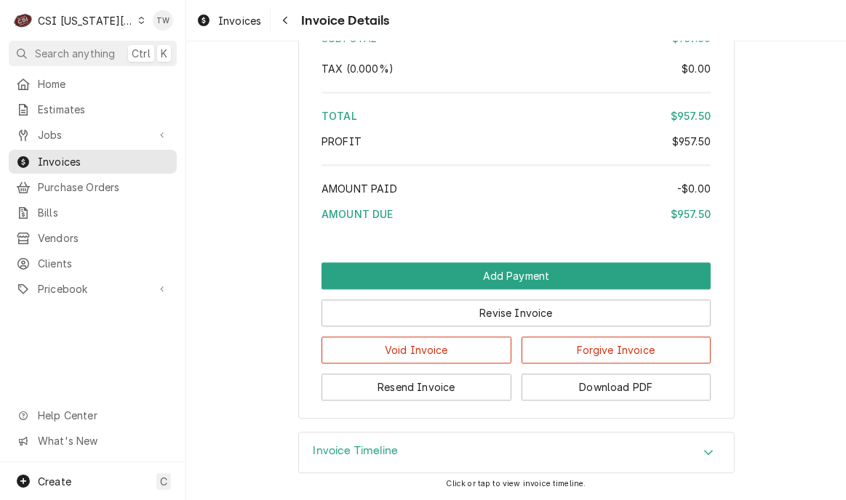
click at [23, 356] on div "Home Estimates Jobs Jobs Job Series Invoices Purchase Orders Bills Vendors Clie…" at bounding box center [92, 267] width 185 height 391
click at [0, 325] on html "C CSI Kansas City TW Search anything Ctrl K Home Estimates Jobs Jobs Job Series…" at bounding box center [423, 250] width 846 height 500
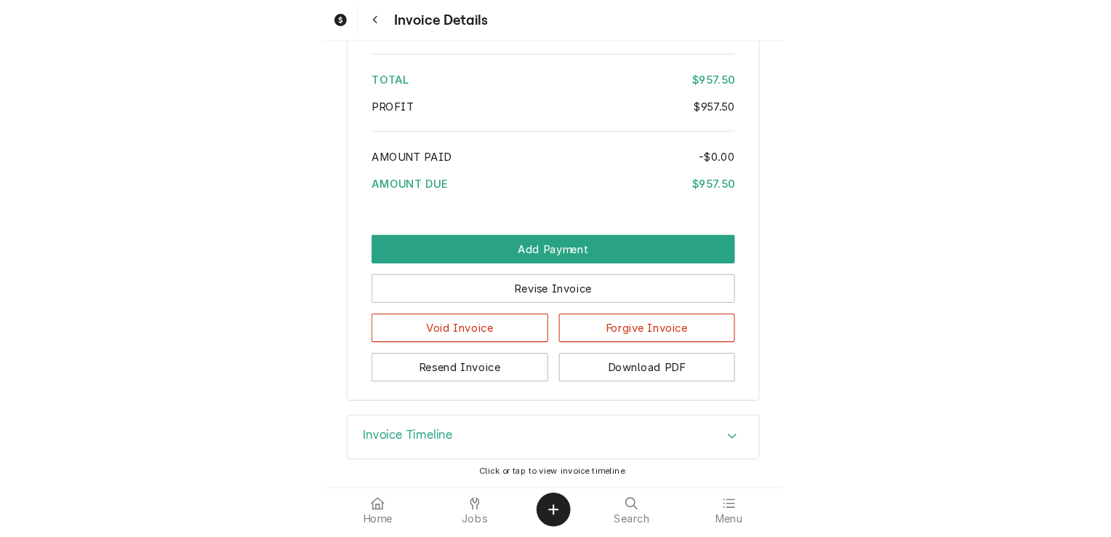
scroll to position [2653, 0]
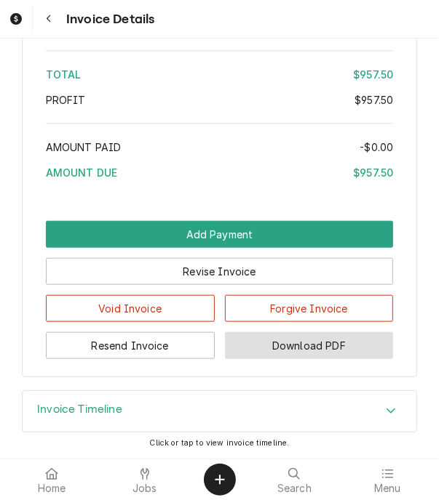
click at [233, 359] on button "Download PDF" at bounding box center [309, 345] width 169 height 27
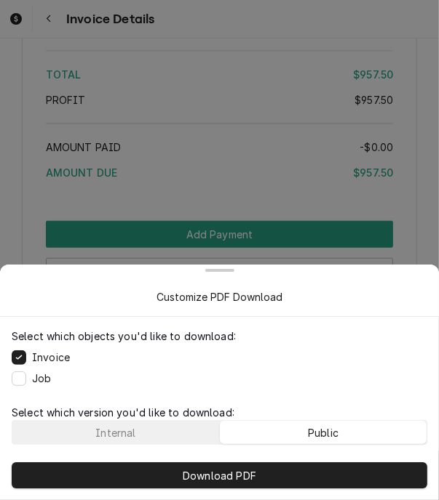
click at [242, 426] on button "Public" at bounding box center [323, 432] width 207 height 23
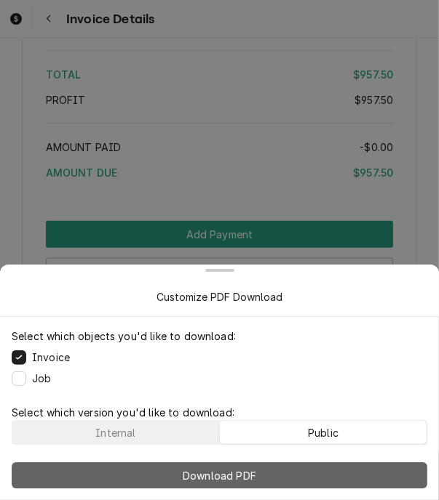
click at [227, 468] on span "Download PDF" at bounding box center [219, 475] width 79 height 15
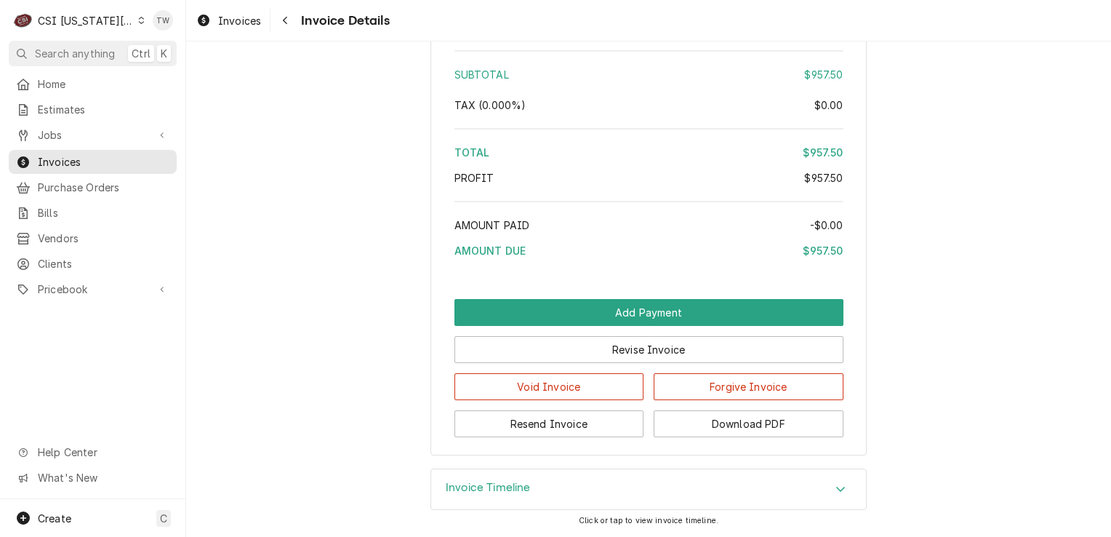
scroll to position [2569, 0]
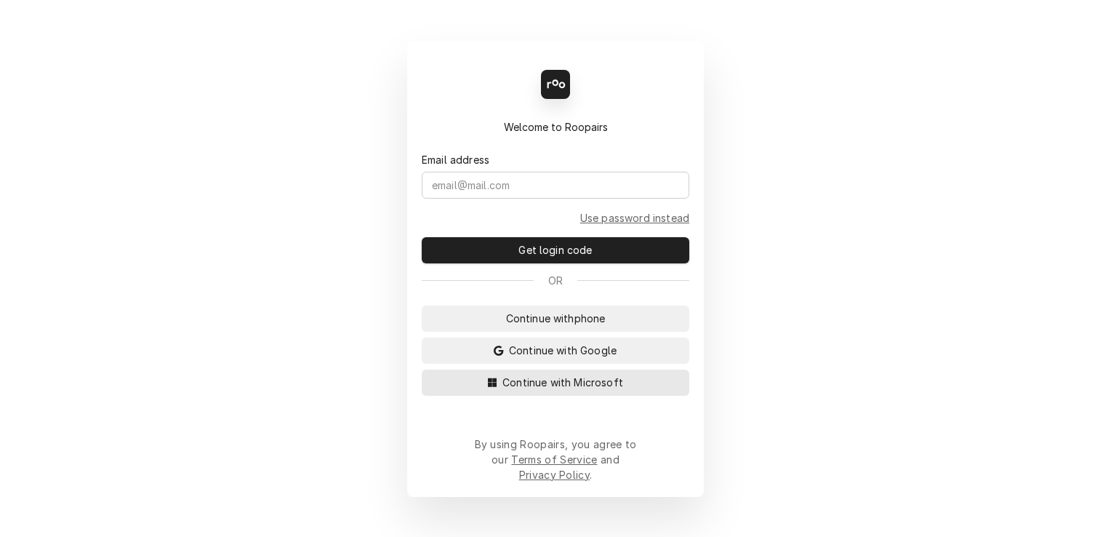
click at [523, 396] on button "Continue with Microsoft" at bounding box center [556, 383] width 268 height 26
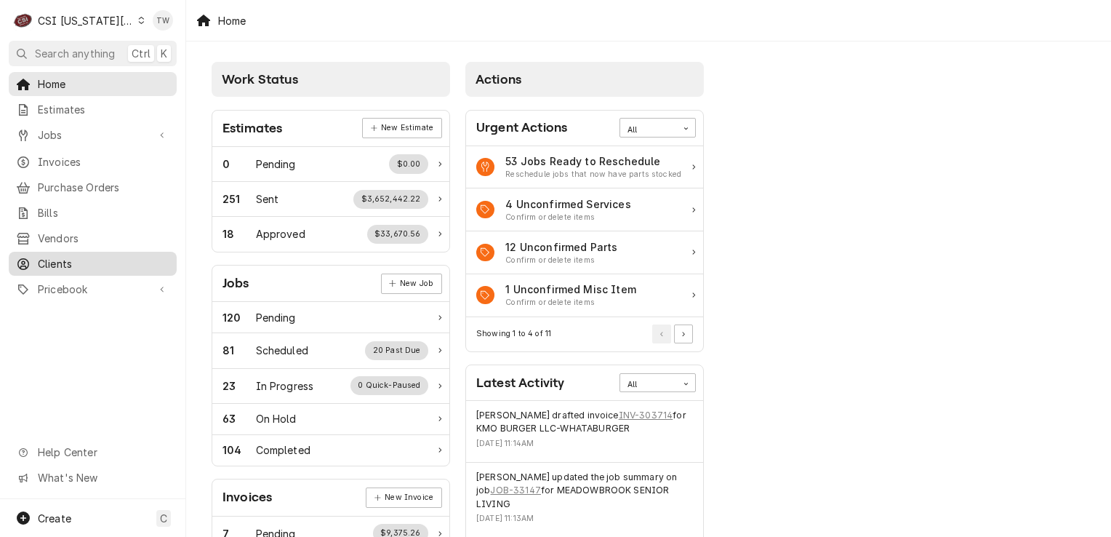
click at [96, 256] on span "Clients" at bounding box center [104, 263] width 132 height 15
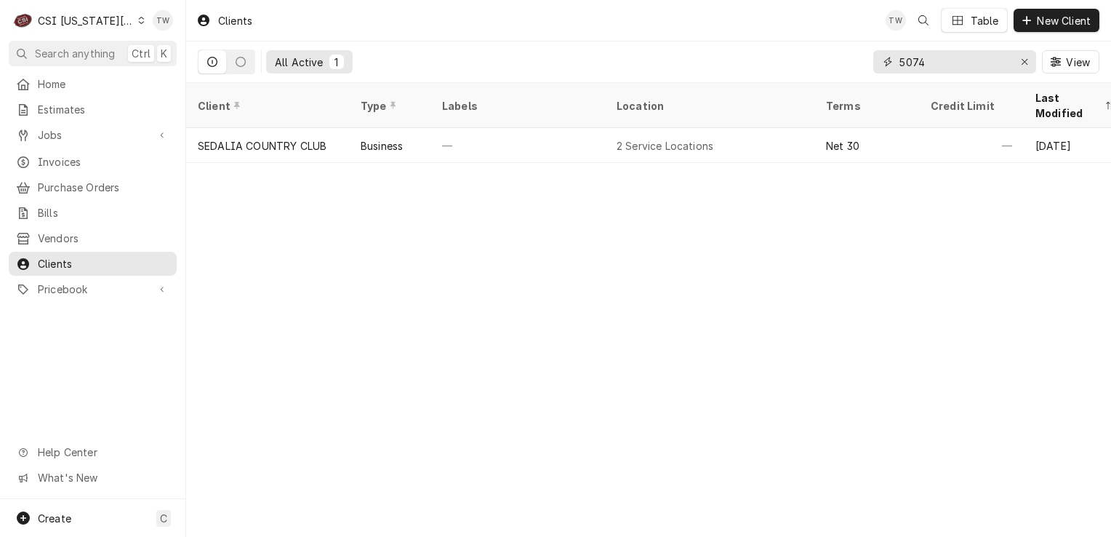
click at [932, 60] on input "5074" at bounding box center [954, 61] width 109 height 23
type input "5"
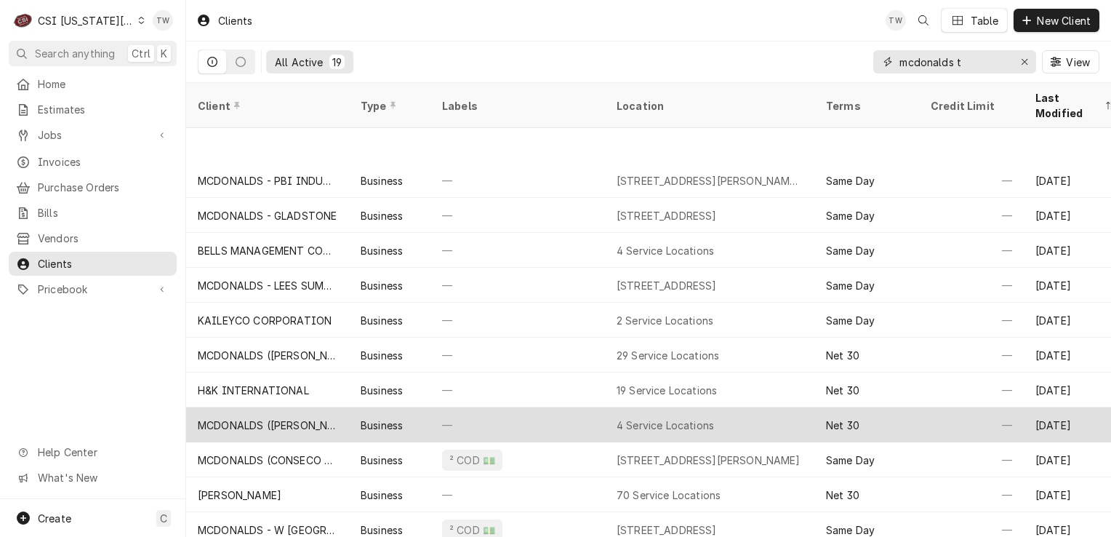
scroll to position [140, 0]
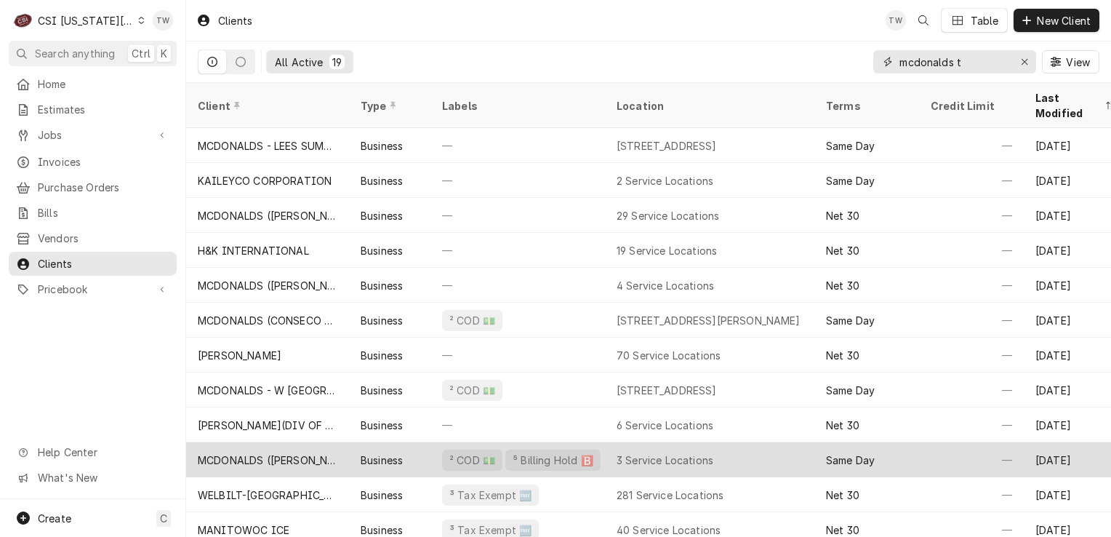
type input "mcdonalds t"
click at [332, 452] on div "MCDONALDS ([PERSON_NAME])" at bounding box center [268, 459] width 140 height 15
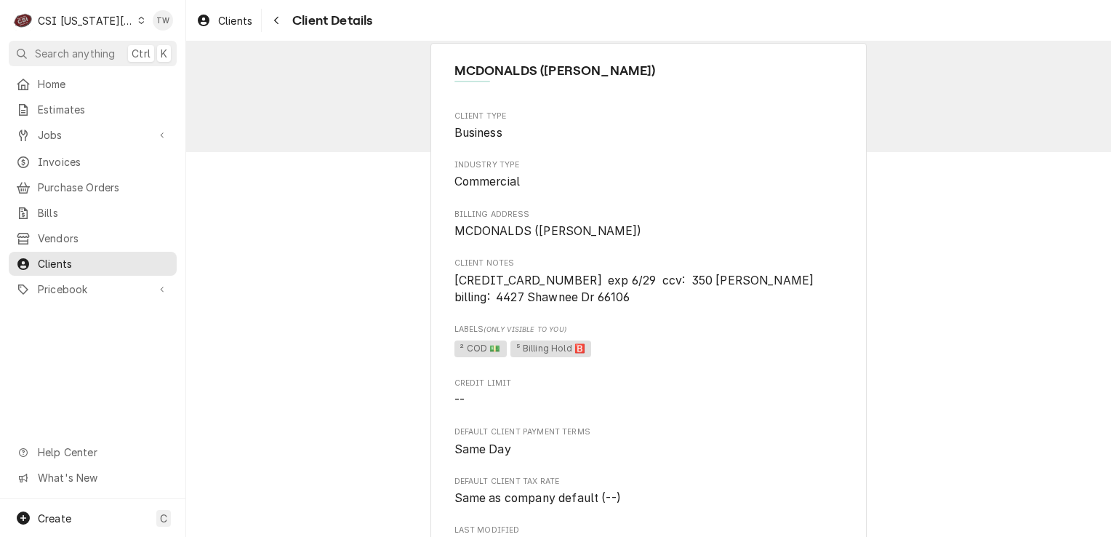
scroll to position [12, 0]
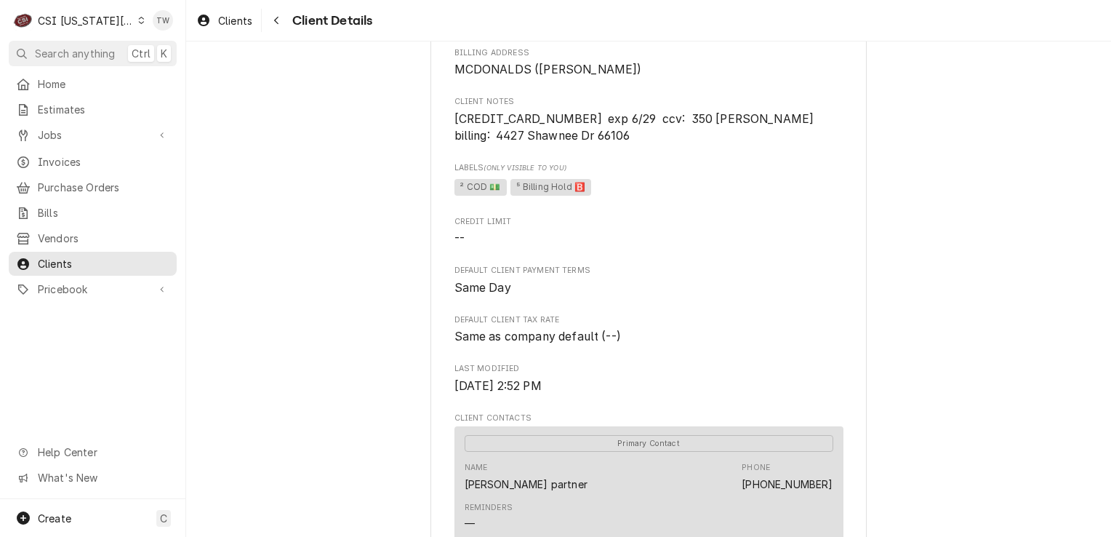
scroll to position [217, 0]
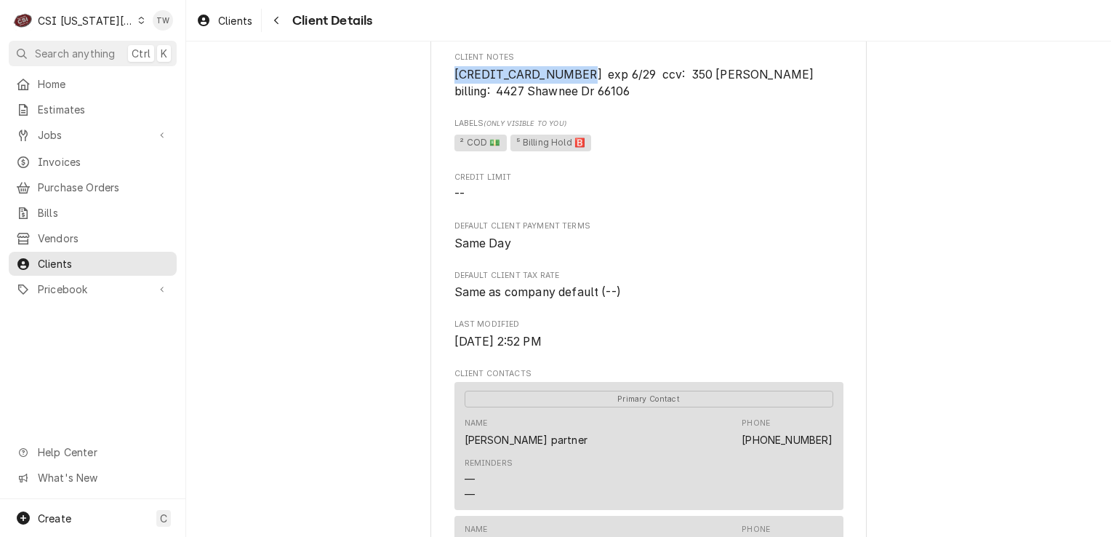
drag, startPoint x: 570, startPoint y: 76, endPoint x: 439, endPoint y: 66, distance: 130.6
click at [439, 66] on div "MCDONALDS ([PERSON_NAME]) Client Type Business Industry Type Commercial Billing…" at bounding box center [649, 461] width 436 height 1249
copy span "[CREDIT_CARD_NUMBER]"
drag, startPoint x: 692, startPoint y: 72, endPoint x: 747, endPoint y: 68, distance: 55.4
click at [747, 68] on span "[CREDIT_CARD_NUMBER] exp 6/29 ccv: 350 [PERSON_NAME] billing: 4427 Shawnee Dr 6…" at bounding box center [635, 83] width 360 height 31
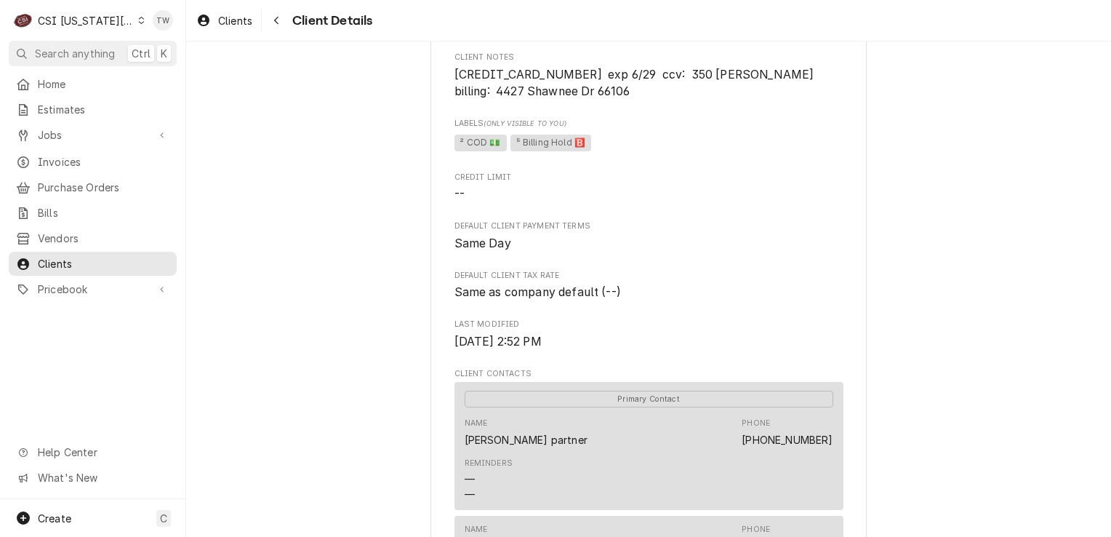
drag, startPoint x: 747, startPoint y: 68, endPoint x: 679, endPoint y: 128, distance: 90.2
click at [679, 128] on span "Labels (Only Visible to You)" at bounding box center [649, 124] width 389 height 12
drag, startPoint x: 689, startPoint y: 76, endPoint x: 792, endPoint y: 83, distance: 103.5
click at [792, 83] on span "[CREDIT_CARD_NUMBER] exp 6/29 ccv: 350 [PERSON_NAME] billing: 4427 Shawnee Dr 6…" at bounding box center [649, 83] width 389 height 34
drag, startPoint x: 792, startPoint y: 83, endPoint x: 781, endPoint y: 97, distance: 18.2
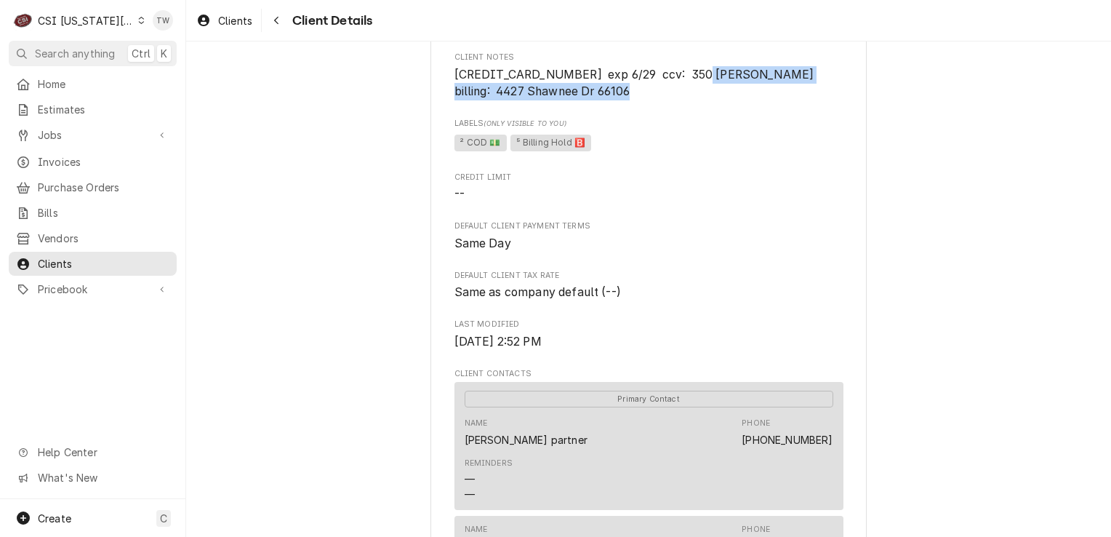
click at [781, 97] on span "[CREDIT_CARD_NUMBER] exp 6/29 ccv: 350 [PERSON_NAME] billing: 4427 Shawnee Dr 6…" at bounding box center [649, 83] width 389 height 34
click at [723, 72] on span "[CREDIT_CARD_NUMBER] exp 6/29 ccv: 350 [PERSON_NAME] billing: 4427 Shawnee Dr 6…" at bounding box center [635, 83] width 360 height 31
drag, startPoint x: 690, startPoint y: 74, endPoint x: 757, endPoint y: 72, distance: 66.2
click at [757, 72] on span "[CREDIT_CARD_NUMBER] exp 6/29 ccv: 350 [PERSON_NAME] billing: 4427 Shawnee Dr 6…" at bounding box center [635, 83] width 360 height 31
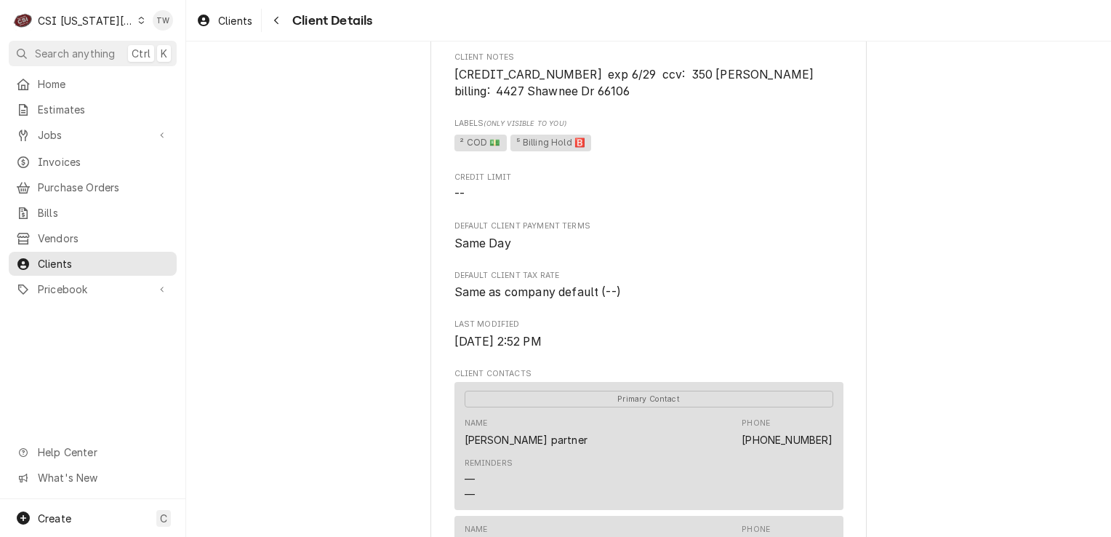
drag, startPoint x: 757, startPoint y: 72, endPoint x: 739, endPoint y: 87, distance: 23.2
click at [739, 87] on span "[CREDIT_CARD_NUMBER] exp 6/29 ccv: 350 [PERSON_NAME] billing: 4427 Shawnee Dr 6…" at bounding box center [649, 83] width 389 height 34
drag, startPoint x: 687, startPoint y: 77, endPoint x: 778, endPoint y: 79, distance: 91.7
click at [778, 79] on span "[CREDIT_CARD_NUMBER] exp 6/29 ccv: 350 [PERSON_NAME] billing: 4427 Shawnee Dr 6…" at bounding box center [649, 83] width 389 height 34
copy span "[PERSON_NAME]"
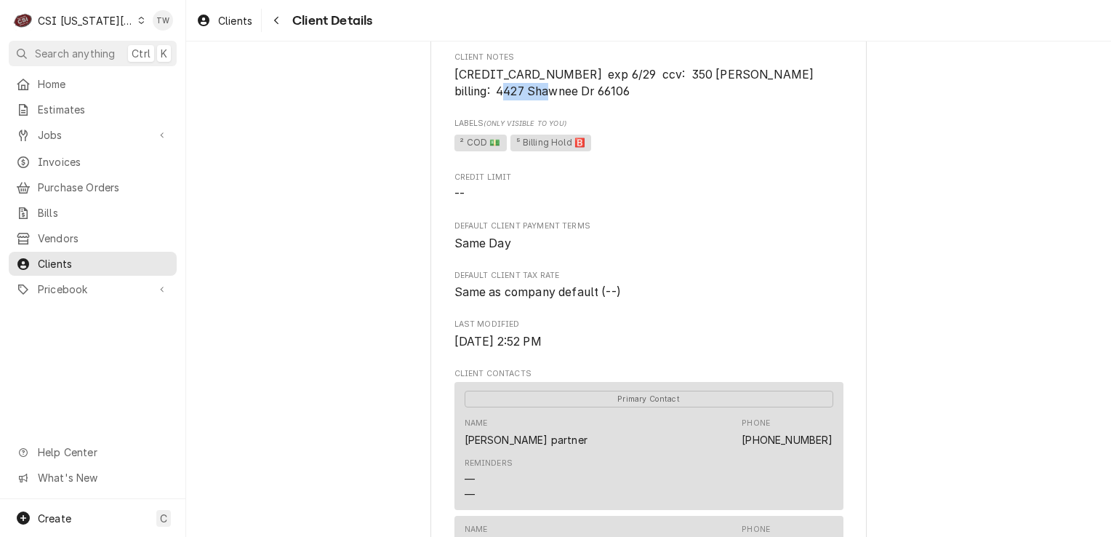
drag, startPoint x: 496, startPoint y: 91, endPoint x: 548, endPoint y: 83, distance: 53.0
click at [548, 83] on span "[CREDIT_CARD_NUMBER] exp 6/29 ccv: 350 [PERSON_NAME] billing: 4427 Shawnee Dr 6…" at bounding box center [649, 83] width 389 height 34
drag, startPoint x: 548, startPoint y: 83, endPoint x: 540, endPoint y: 106, distance: 24.9
click at [540, 106] on div "Client Type Business Industry Type Commercial Billing Address MCDONALDS ([PERSO…" at bounding box center [649, 383] width 389 height 957
drag, startPoint x: 489, startPoint y: 88, endPoint x: 637, endPoint y: 87, distance: 148.4
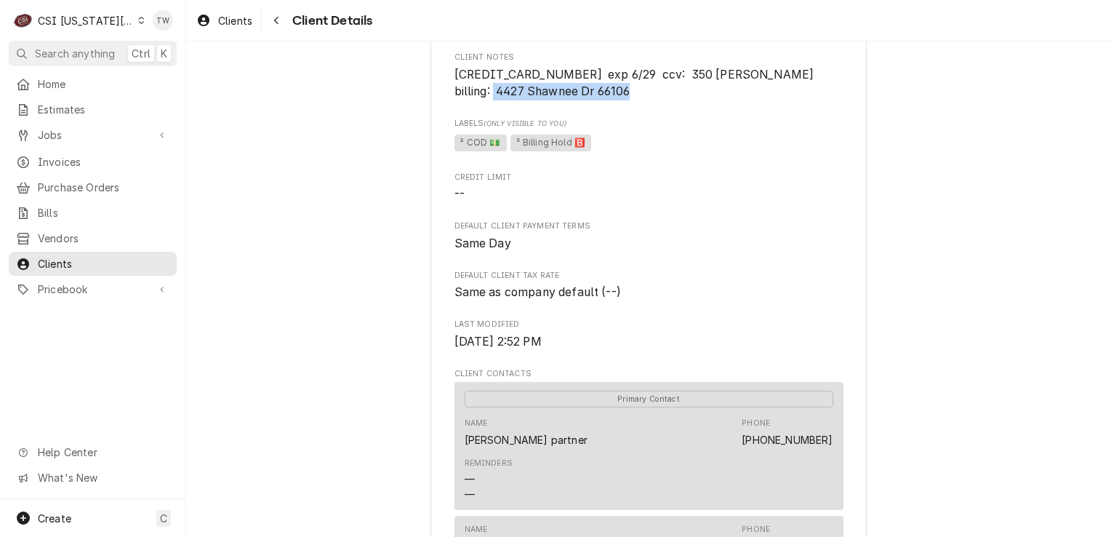
click at [637, 87] on span "[CREDIT_CARD_NUMBER] exp 6/29 ccv: 350 [PERSON_NAME] billing: 4427 Shawnee Dr 6…" at bounding box center [649, 83] width 389 height 34
copy span "[STREET_ADDRESS]"
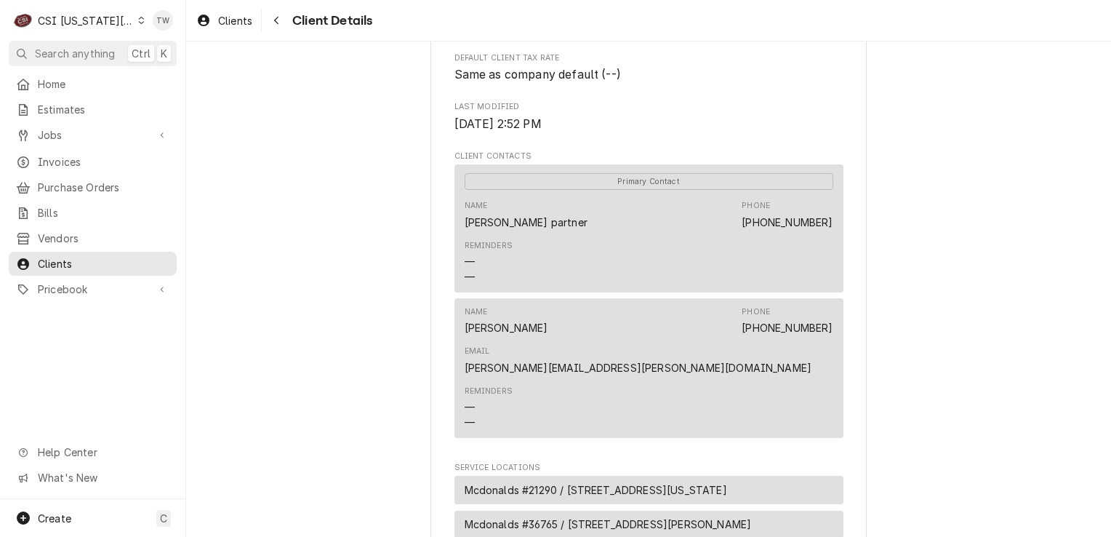
scroll to position [436, 0]
